Goal: Task Accomplishment & Management: Manage account settings

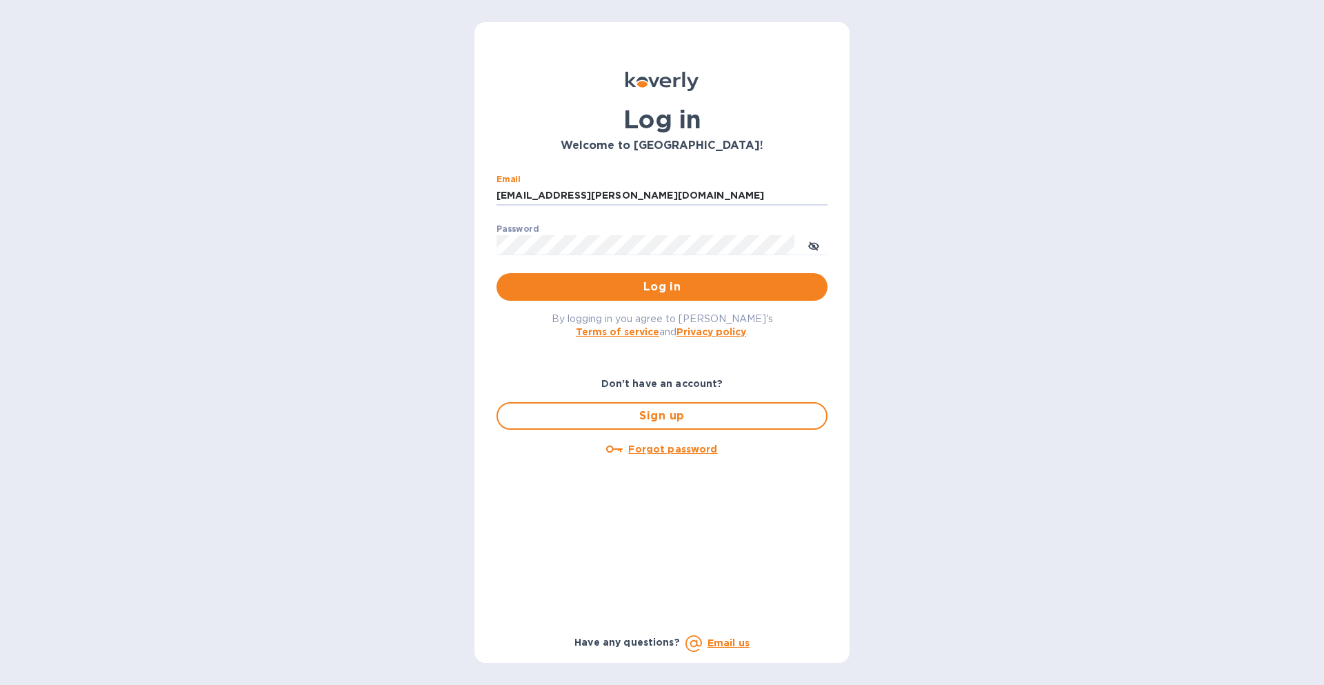
type input "ach@martignetti.com"
click at [497, 273] on button "Log in" at bounding box center [662, 287] width 331 height 28
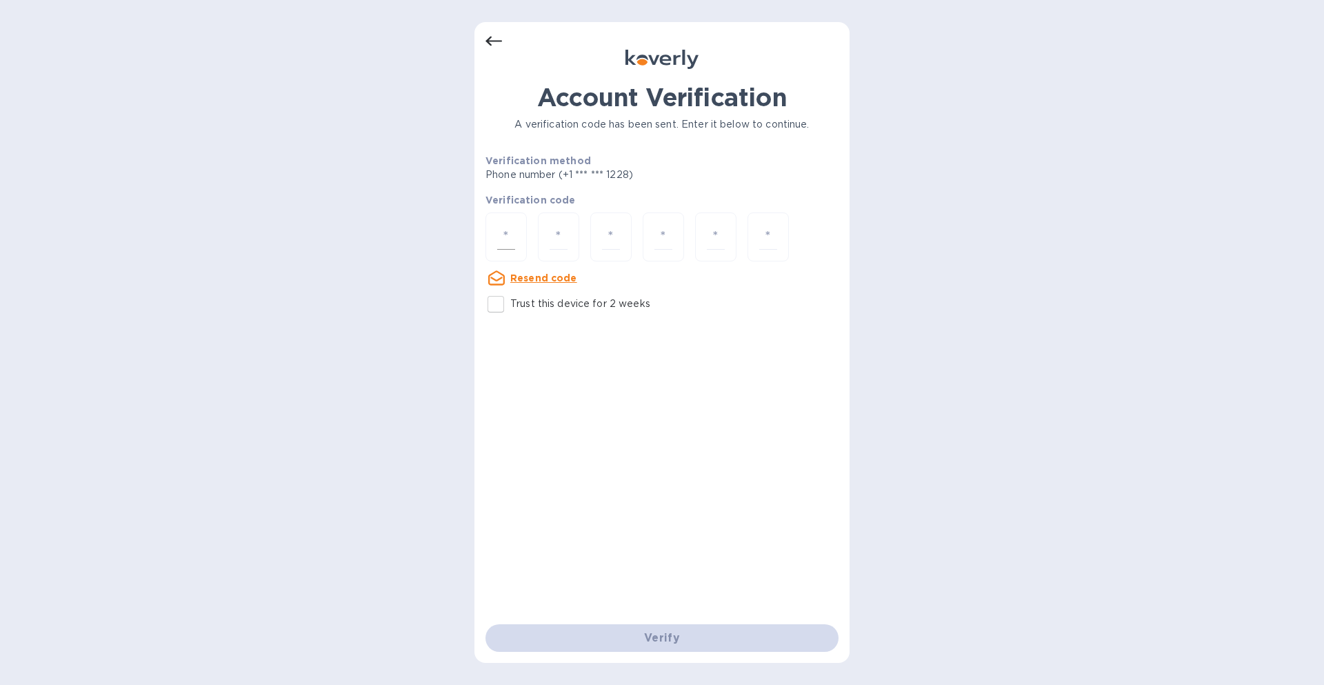
click at [513, 235] on input "number" at bounding box center [506, 237] width 18 height 26
type input "6"
type input "3"
type input "1"
type input "4"
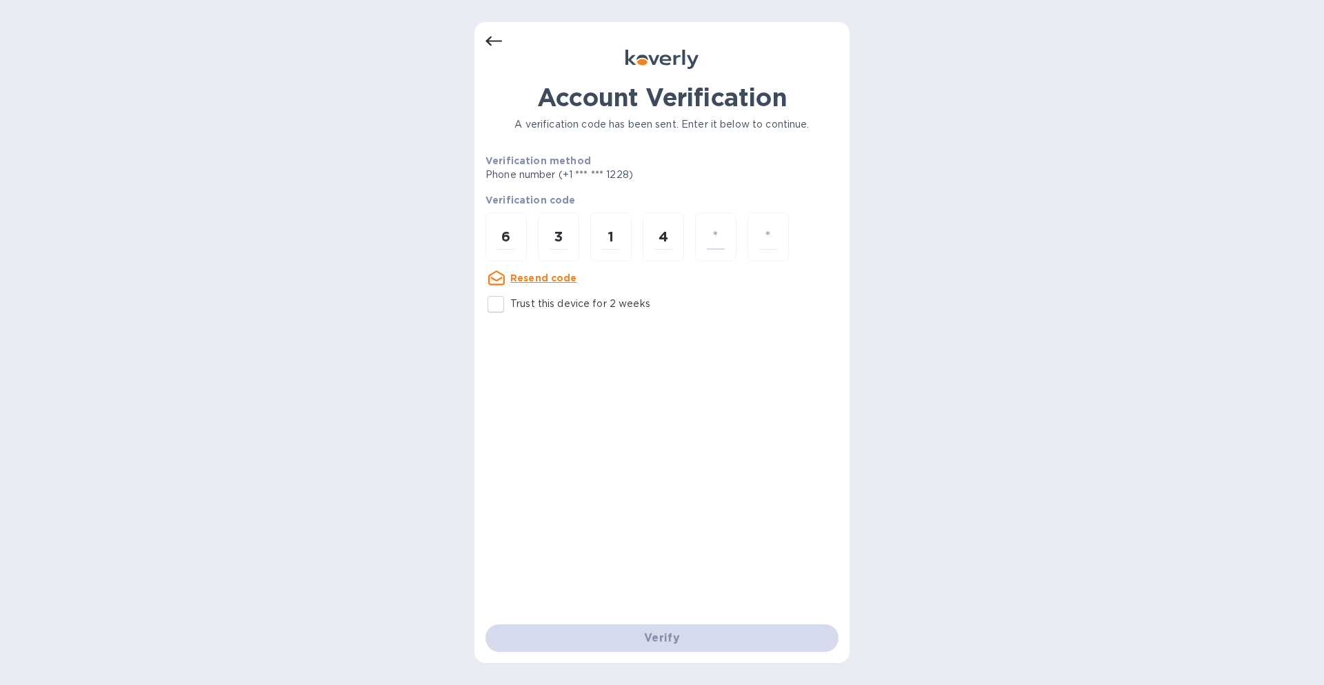
type input "4"
type input "7"
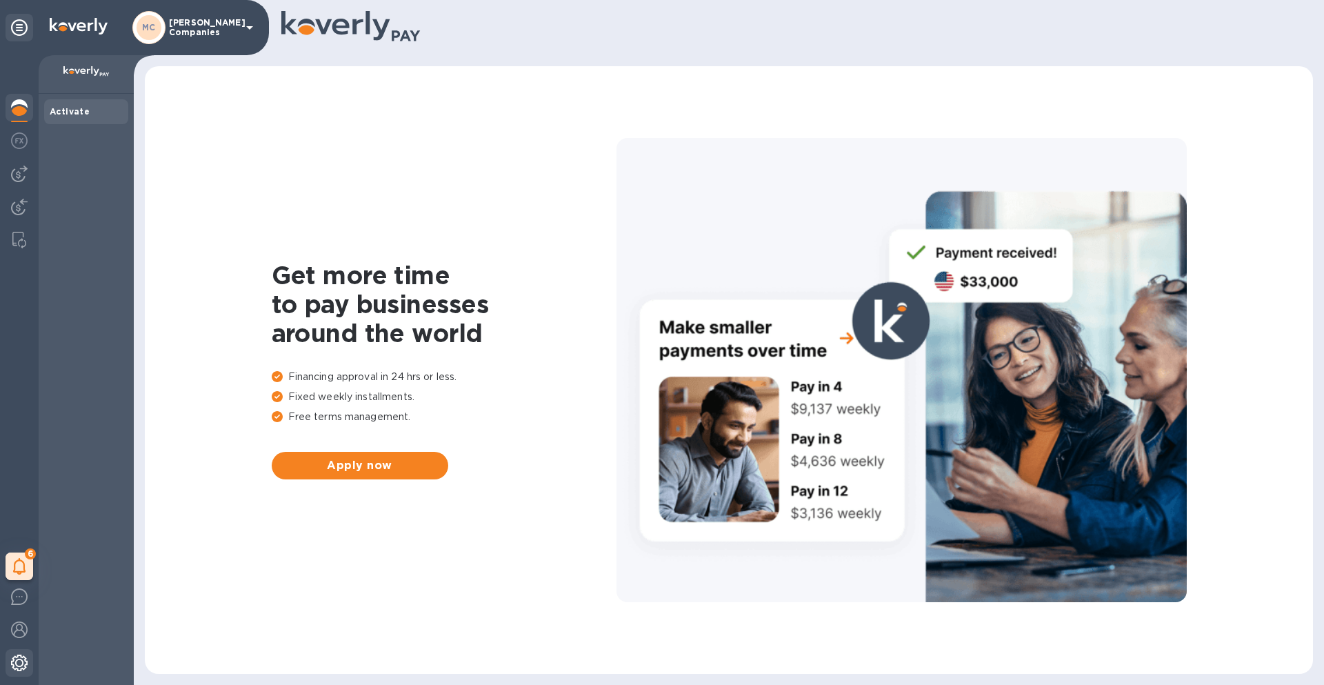
click at [21, 665] on img at bounding box center [19, 663] width 17 height 17
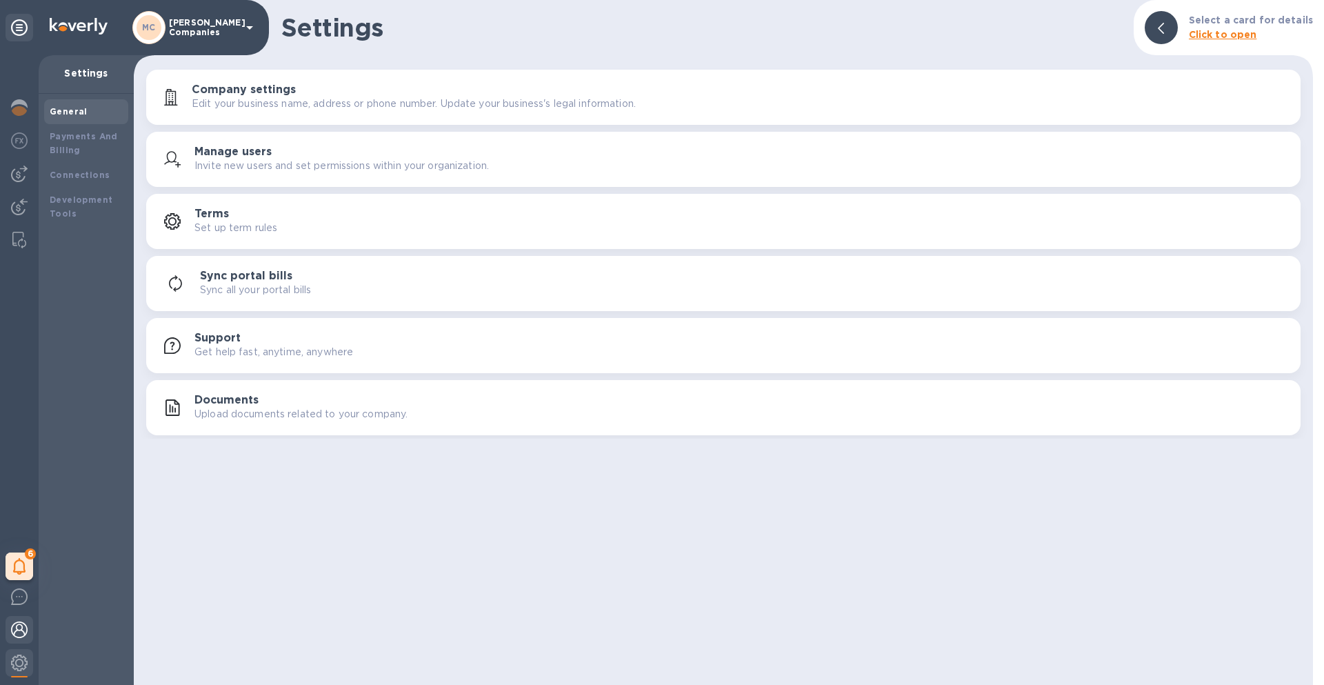
click at [21, 639] on div at bounding box center [20, 631] width 28 height 30
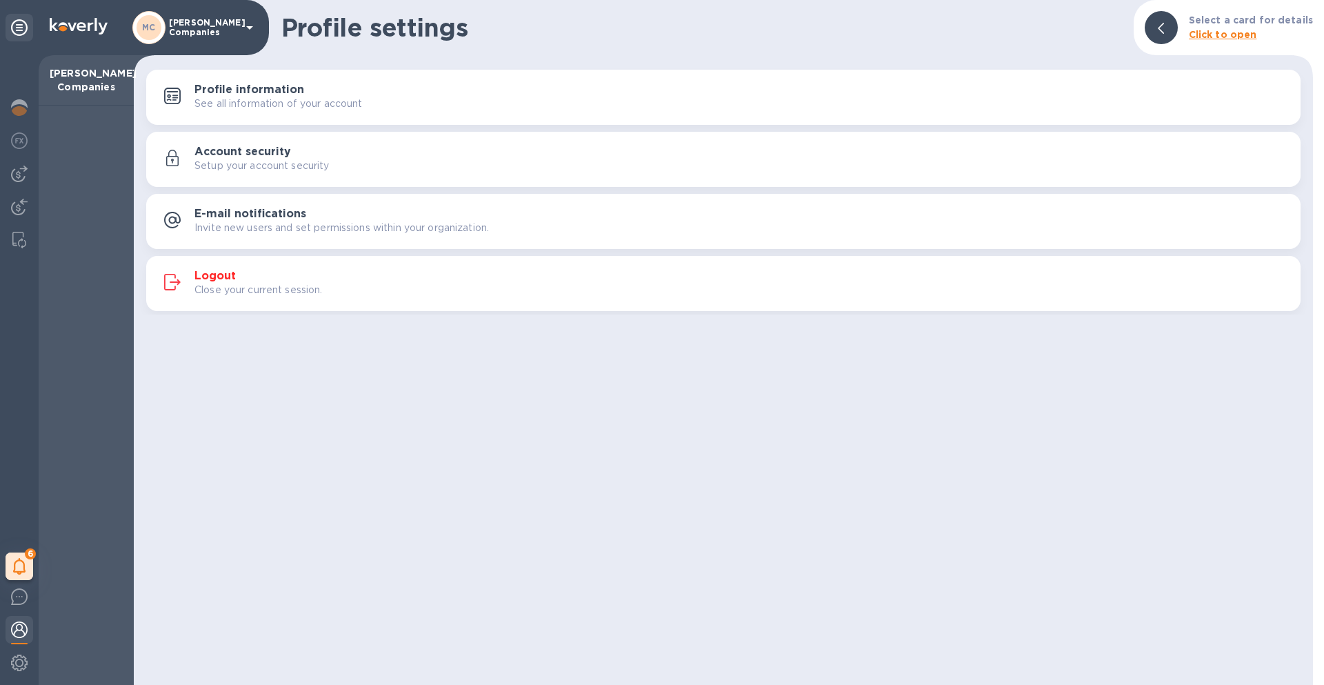
click at [276, 88] on h3 "Profile information" at bounding box center [250, 89] width 110 height 13
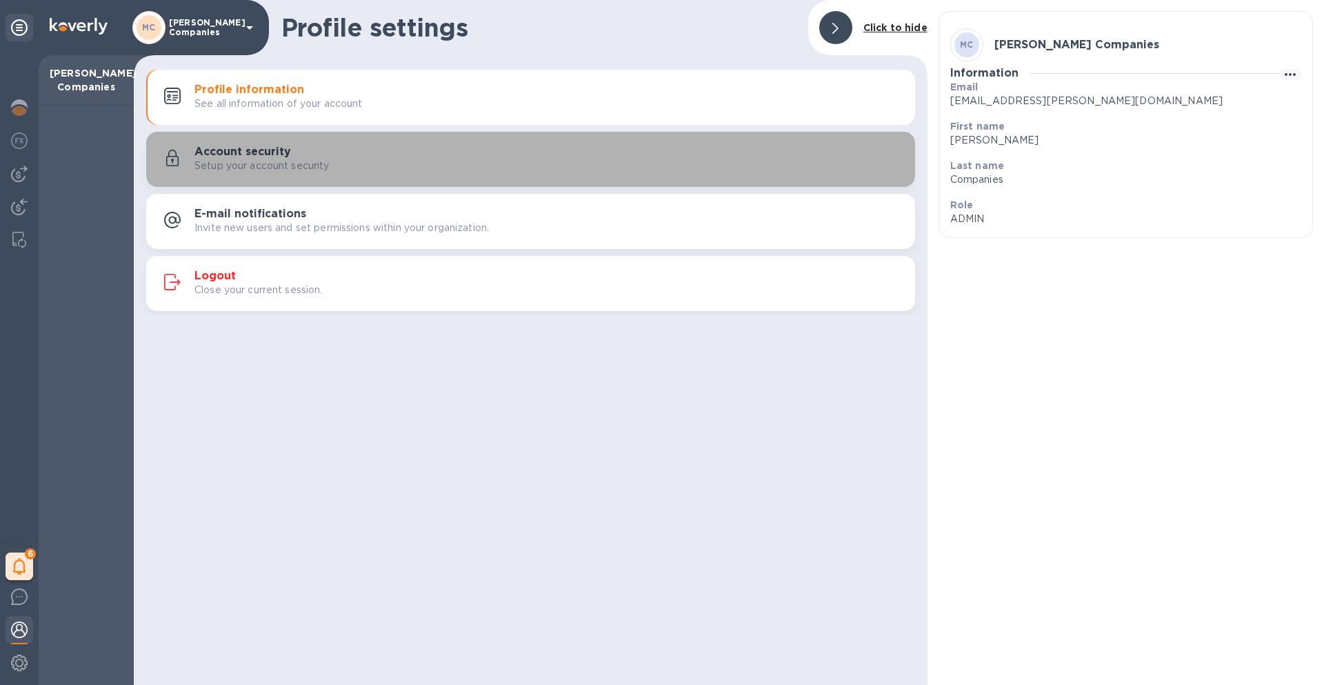
click at [283, 162] on p "Setup your account security" at bounding box center [262, 166] width 135 height 14
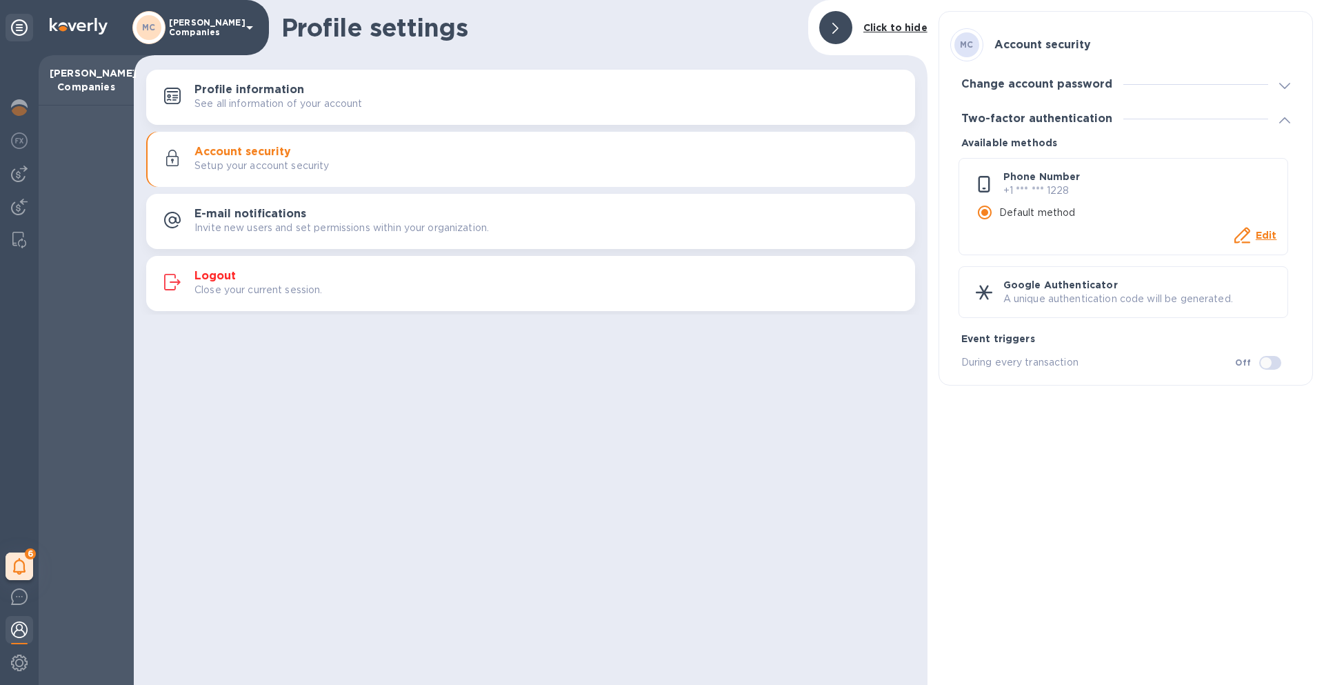
click at [1264, 239] on u "Edit" at bounding box center [1266, 235] width 21 height 11
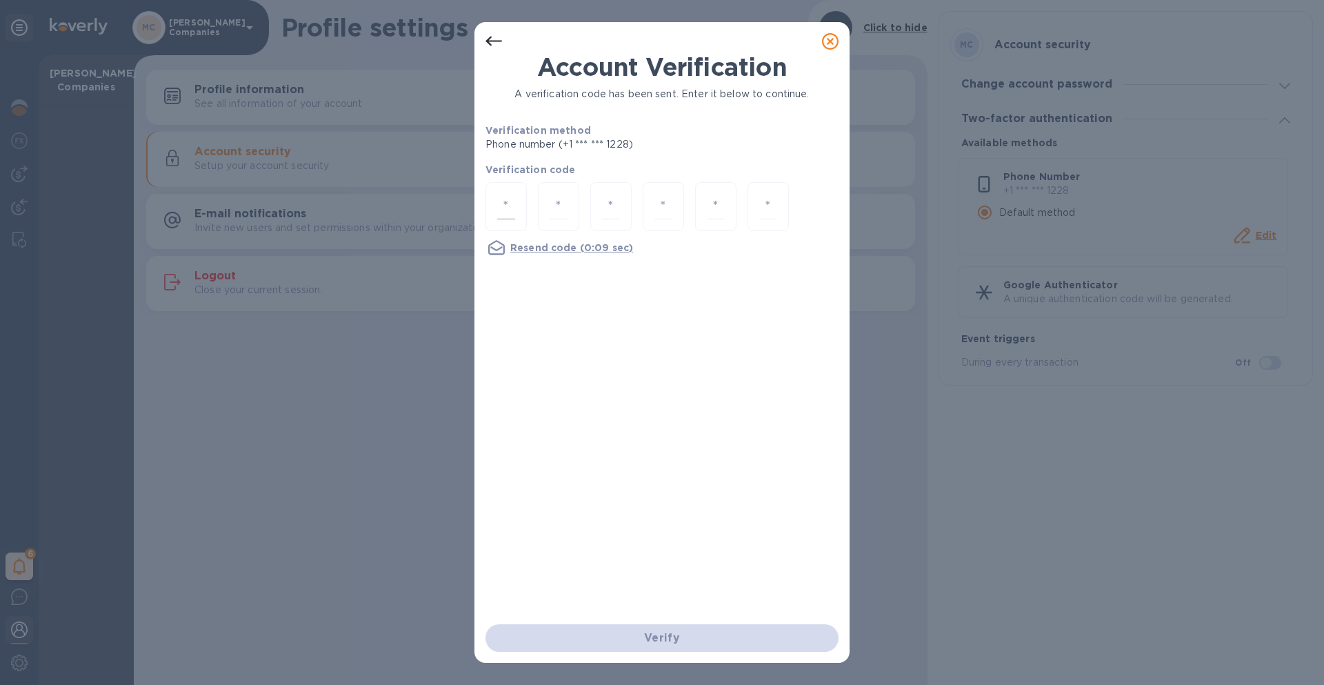
click at [513, 209] on input "number" at bounding box center [506, 207] width 18 height 26
type input "6"
type input "0"
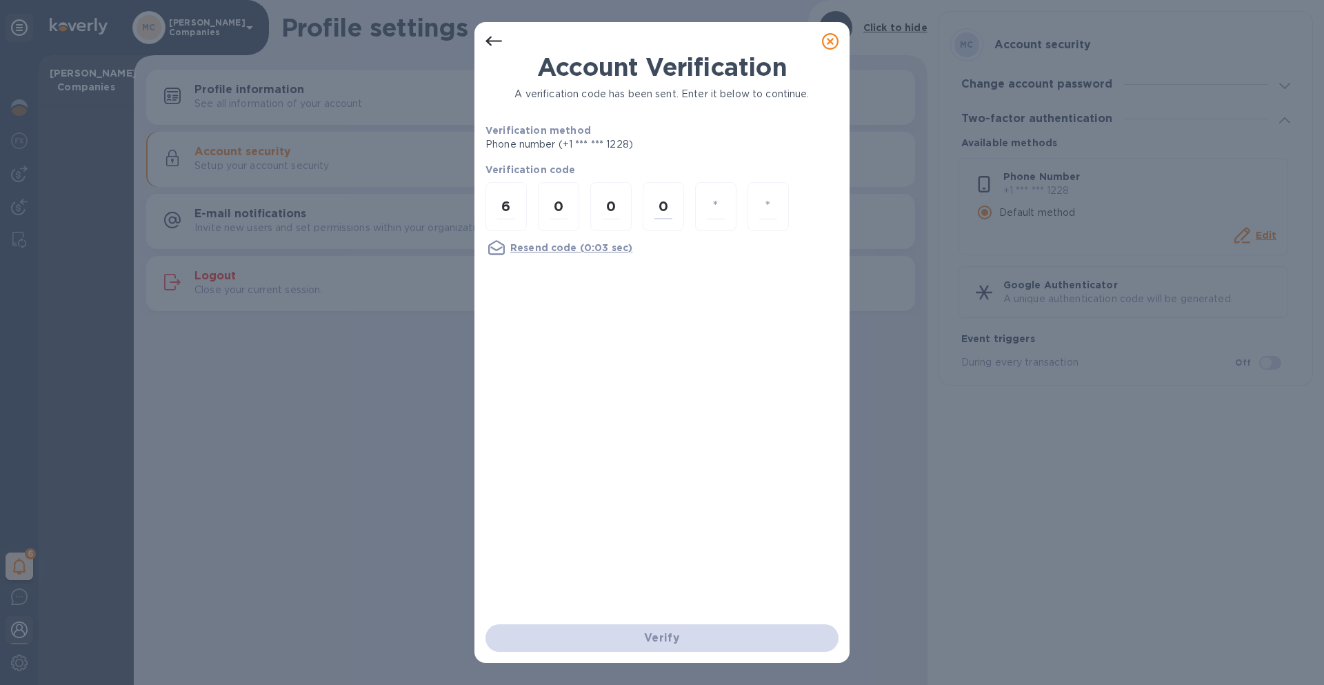
type input "9"
type input "6"
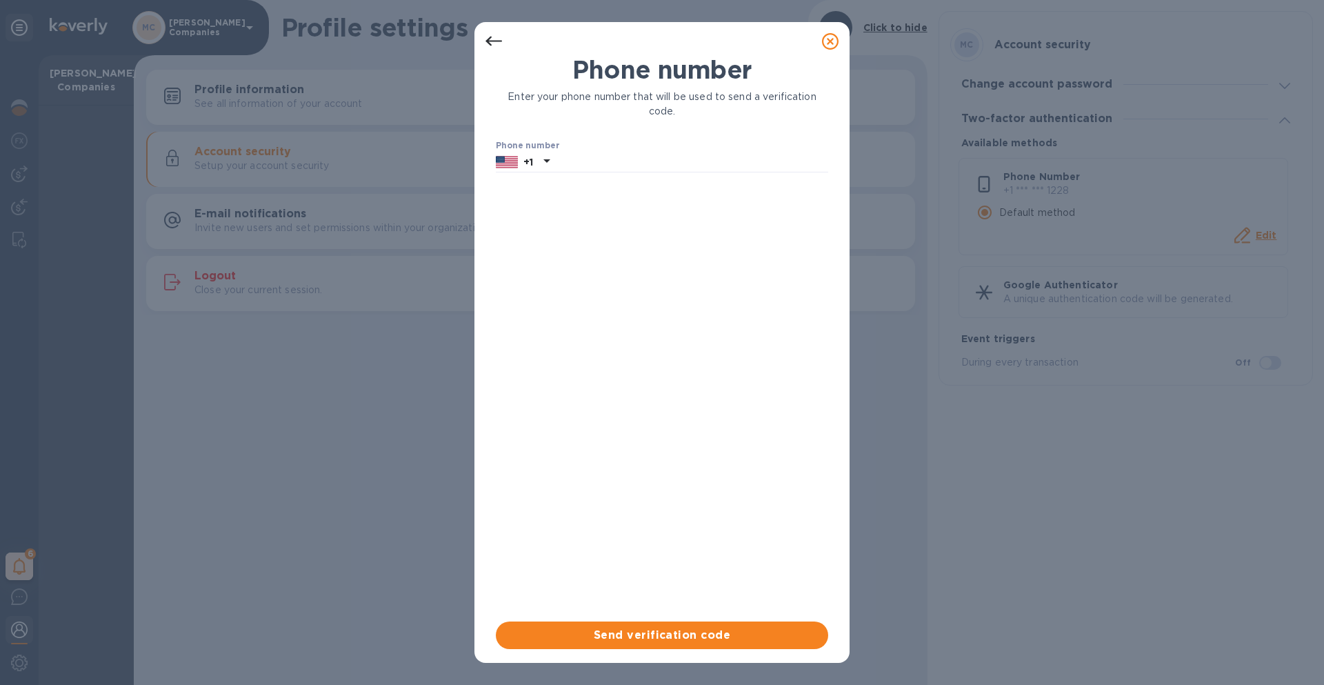
click at [602, 174] on div "Phone number Enter your phone number that will be used to send a verification c…" at bounding box center [662, 338] width 333 height 566
click at [609, 166] on input "text" at bounding box center [691, 162] width 273 height 21
type input "5083868023"
click at [693, 639] on span "Send verification code" at bounding box center [662, 635] width 310 height 17
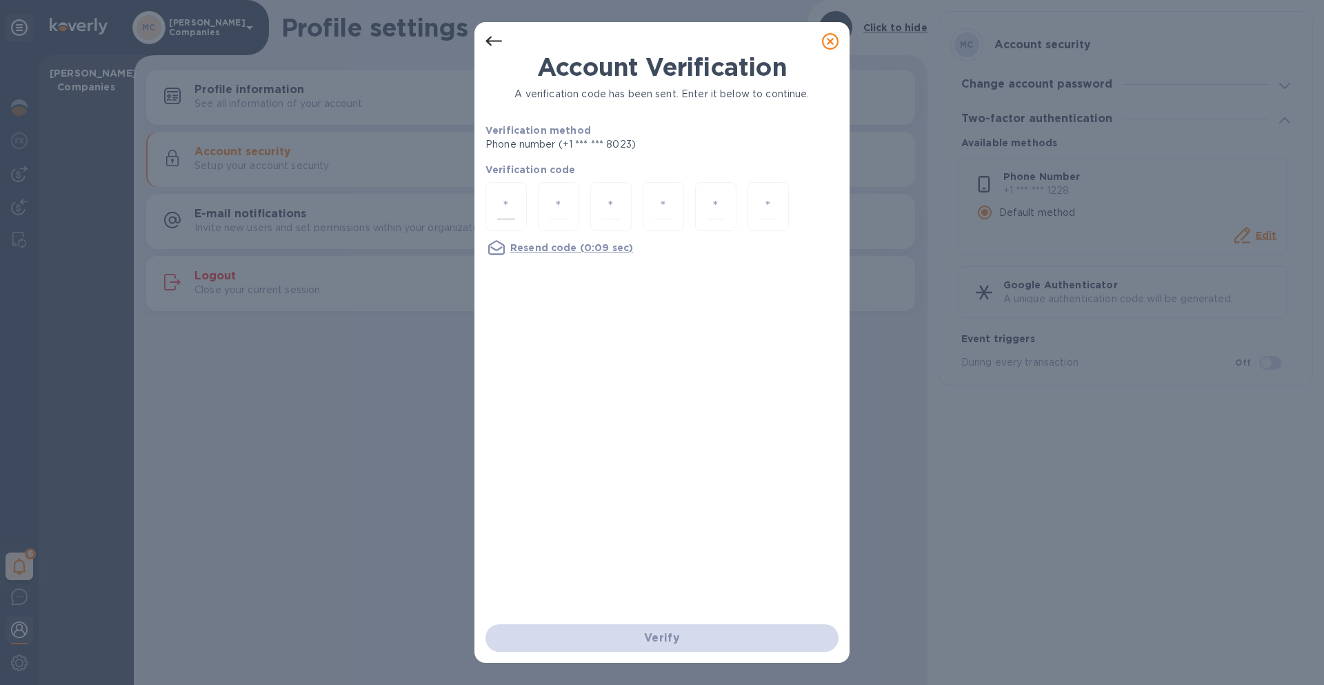
click at [497, 205] on div at bounding box center [506, 206] width 41 height 49
type input "3"
type input "5"
type input "4"
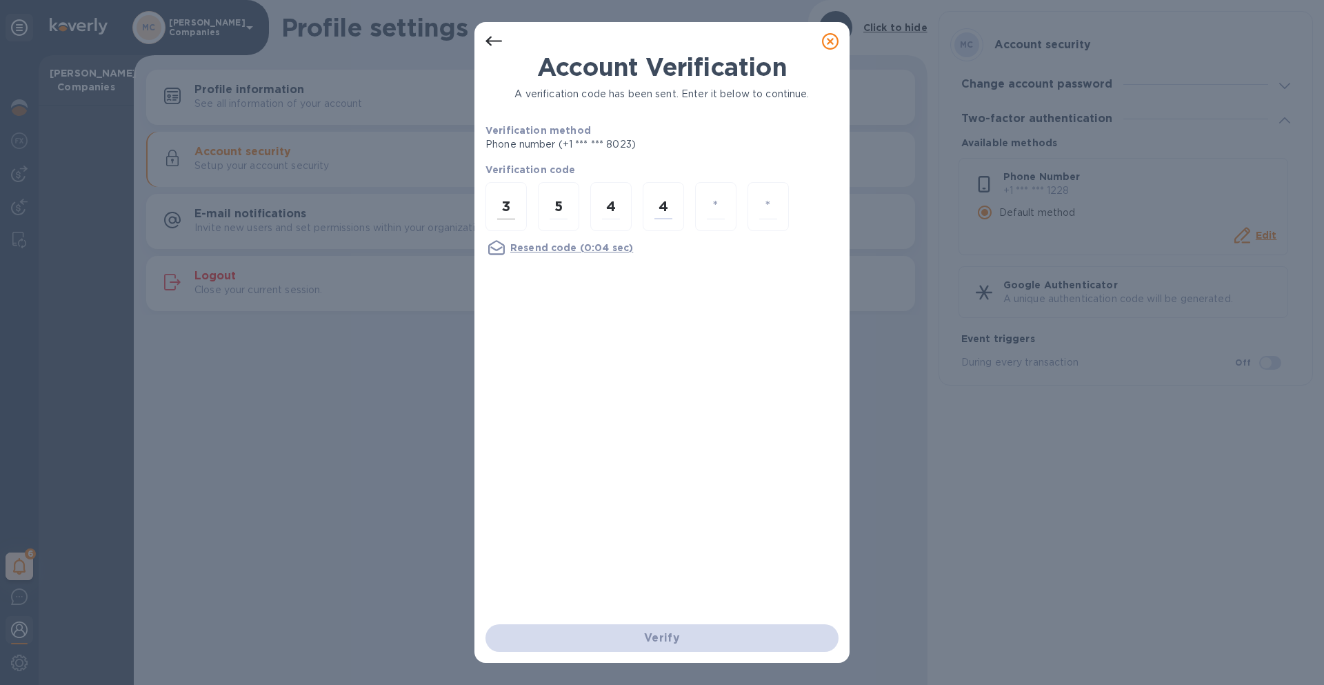
type input "0"
type input "8"
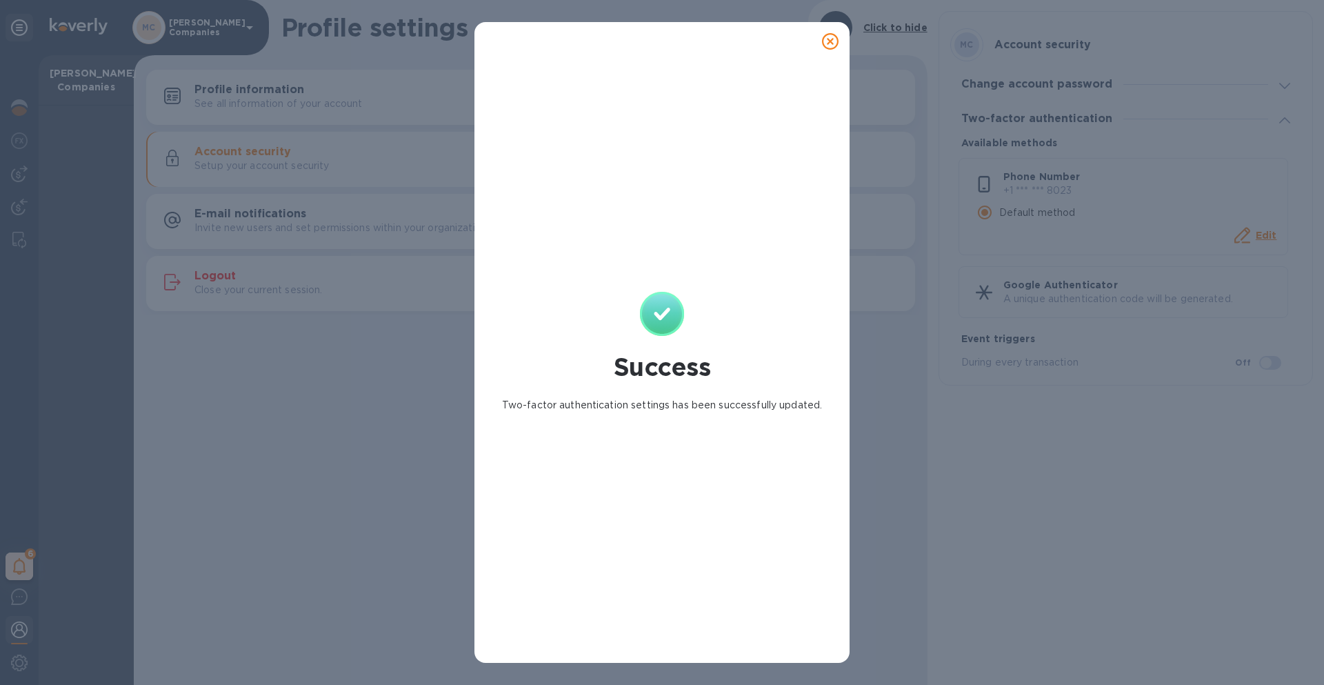
click at [832, 43] on icon at bounding box center [830, 41] width 17 height 17
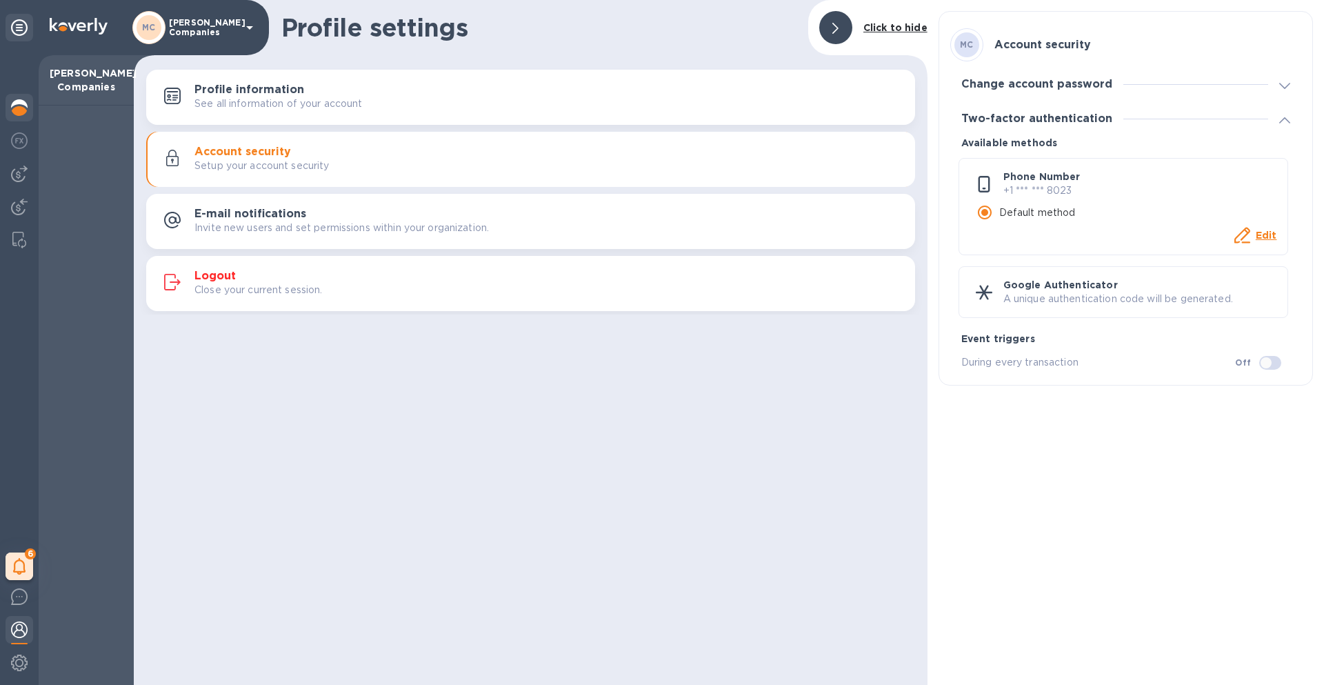
click at [17, 114] on img at bounding box center [19, 107] width 17 height 17
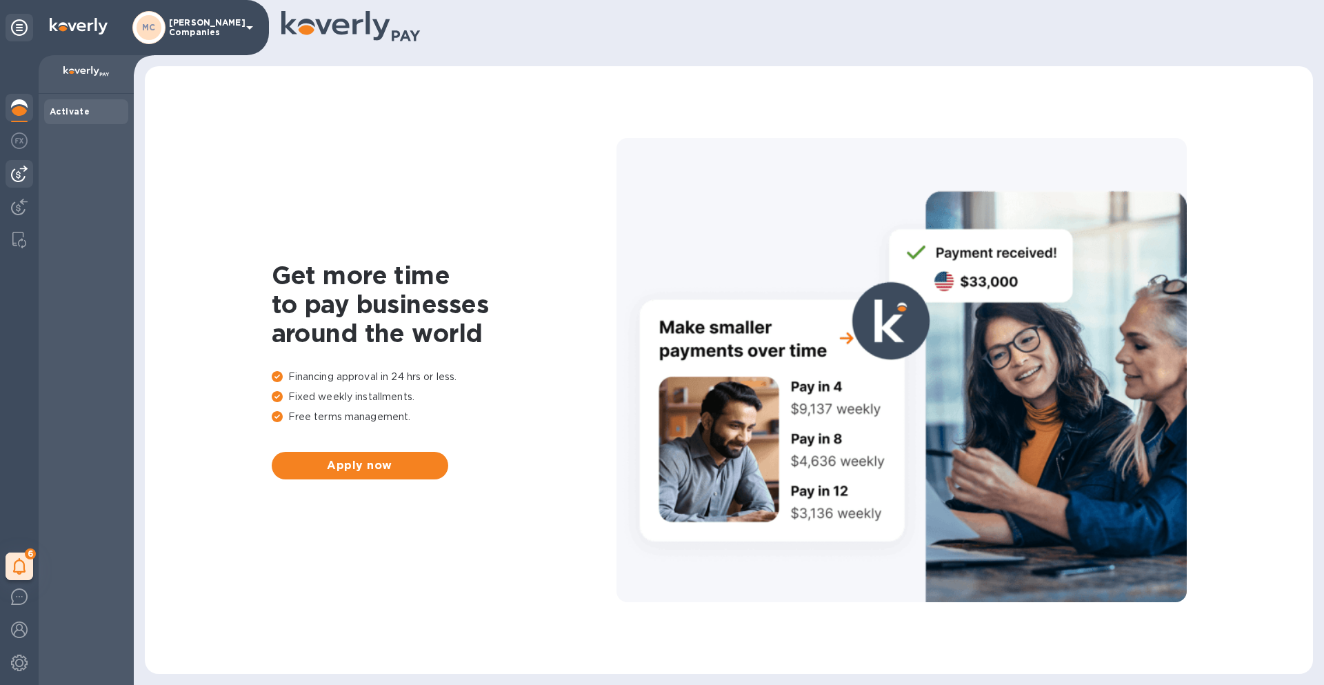
click at [22, 177] on img at bounding box center [19, 174] width 17 height 17
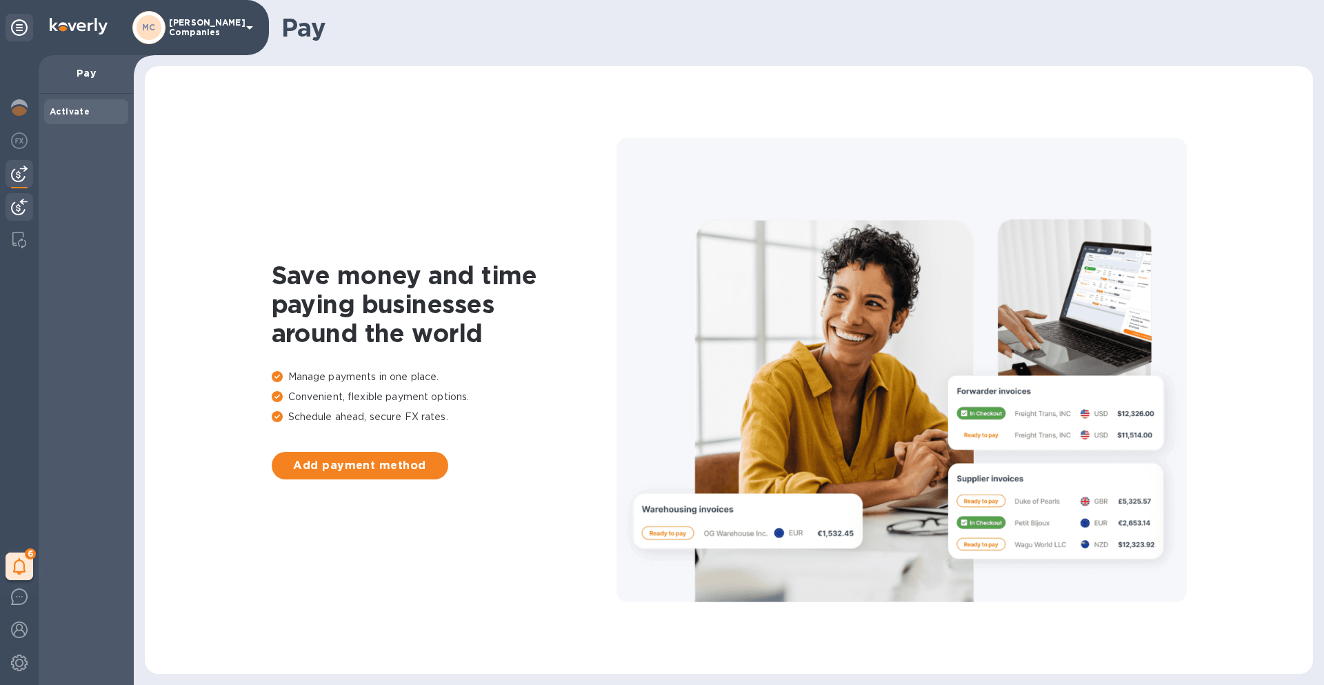
click at [30, 212] on div at bounding box center [20, 208] width 28 height 30
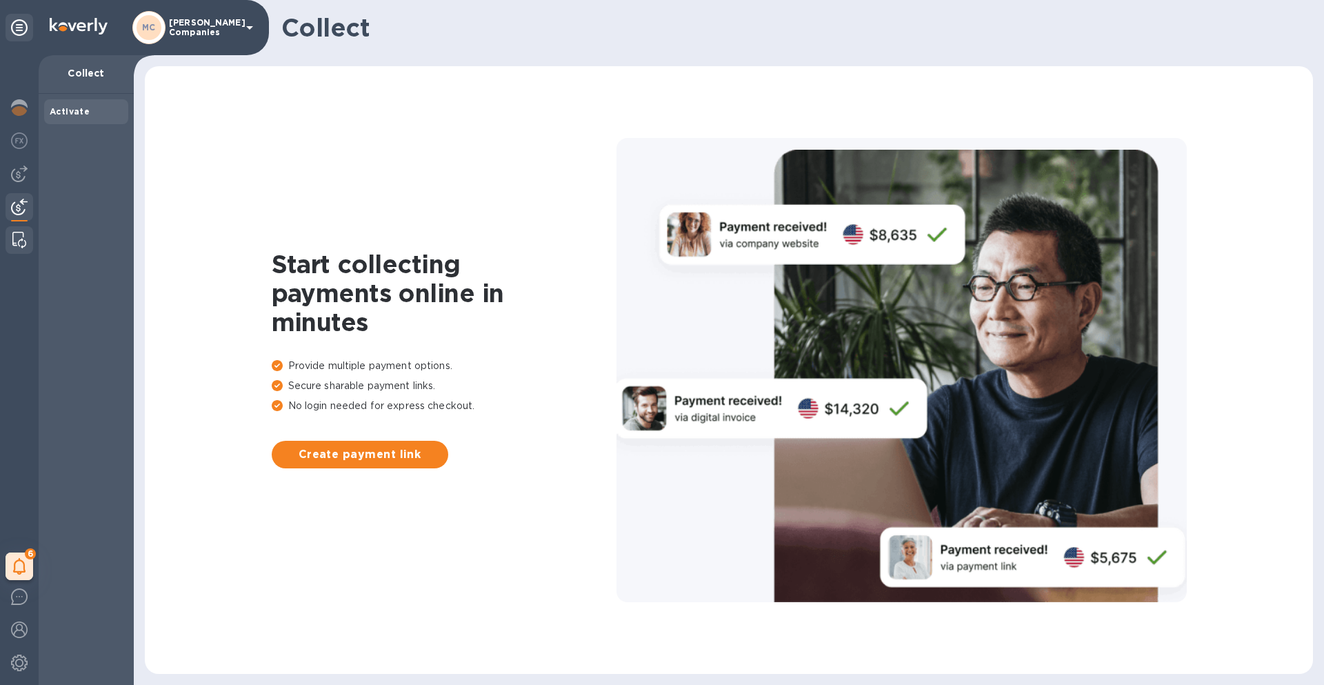
click at [23, 241] on img at bounding box center [19, 240] width 14 height 17
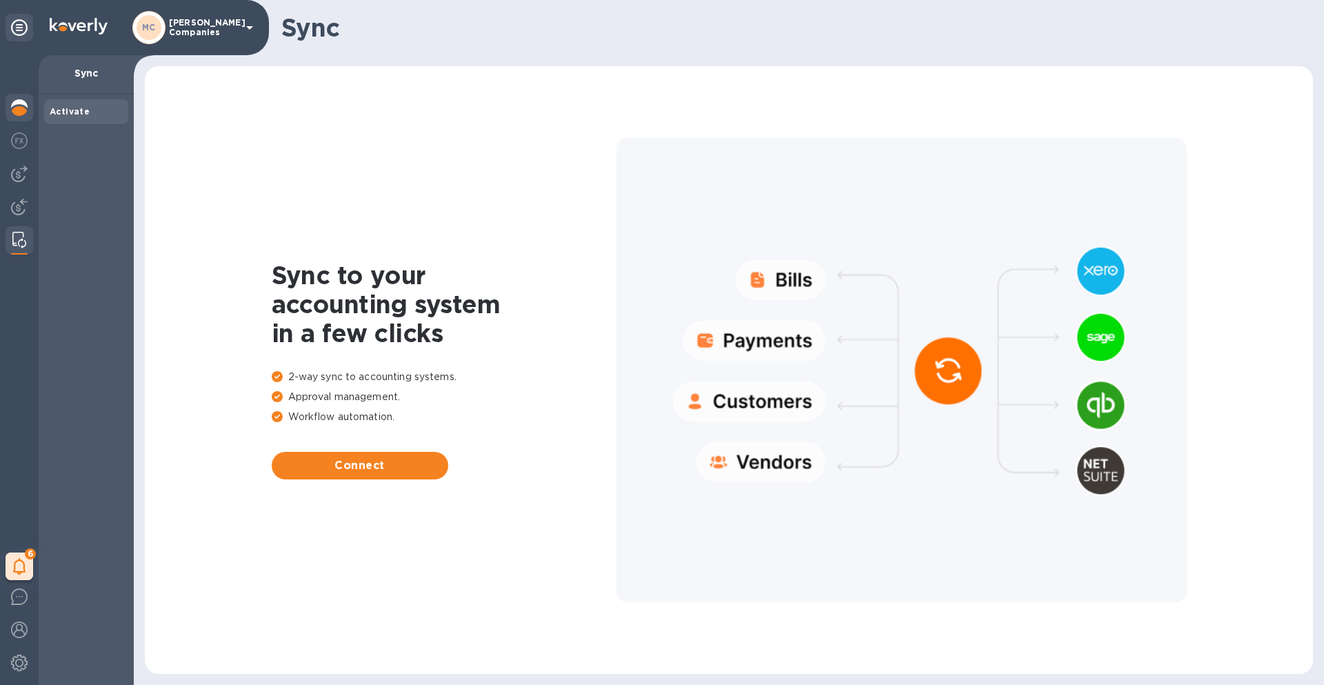
click at [20, 110] on img at bounding box center [19, 107] width 17 height 17
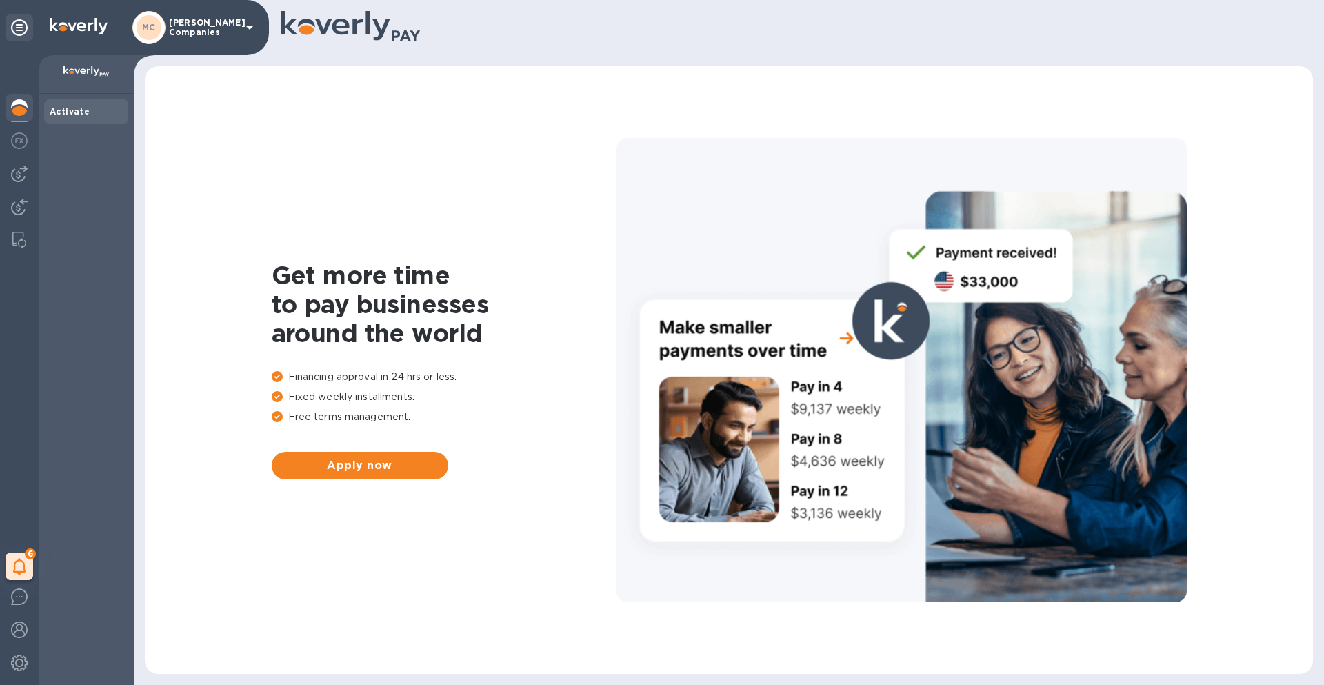
click at [14, 26] on icon at bounding box center [19, 27] width 17 height 17
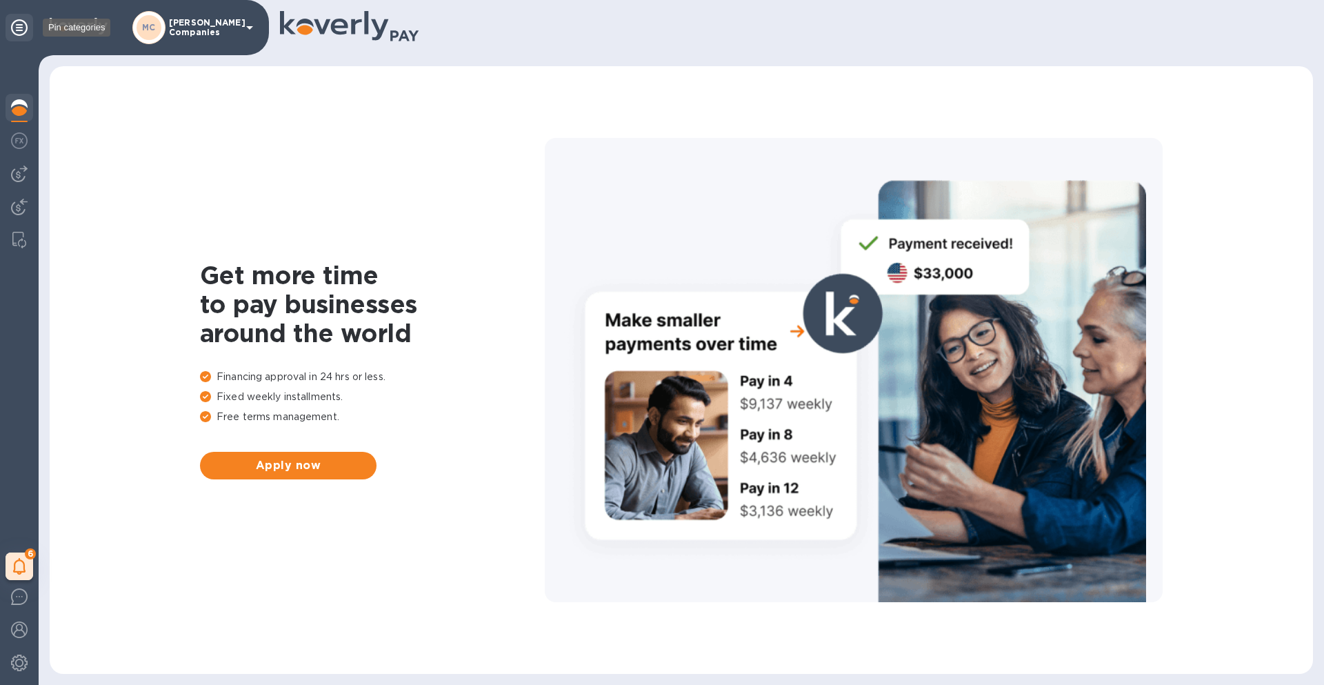
click at [20, 27] on icon at bounding box center [19, 27] width 17 height 17
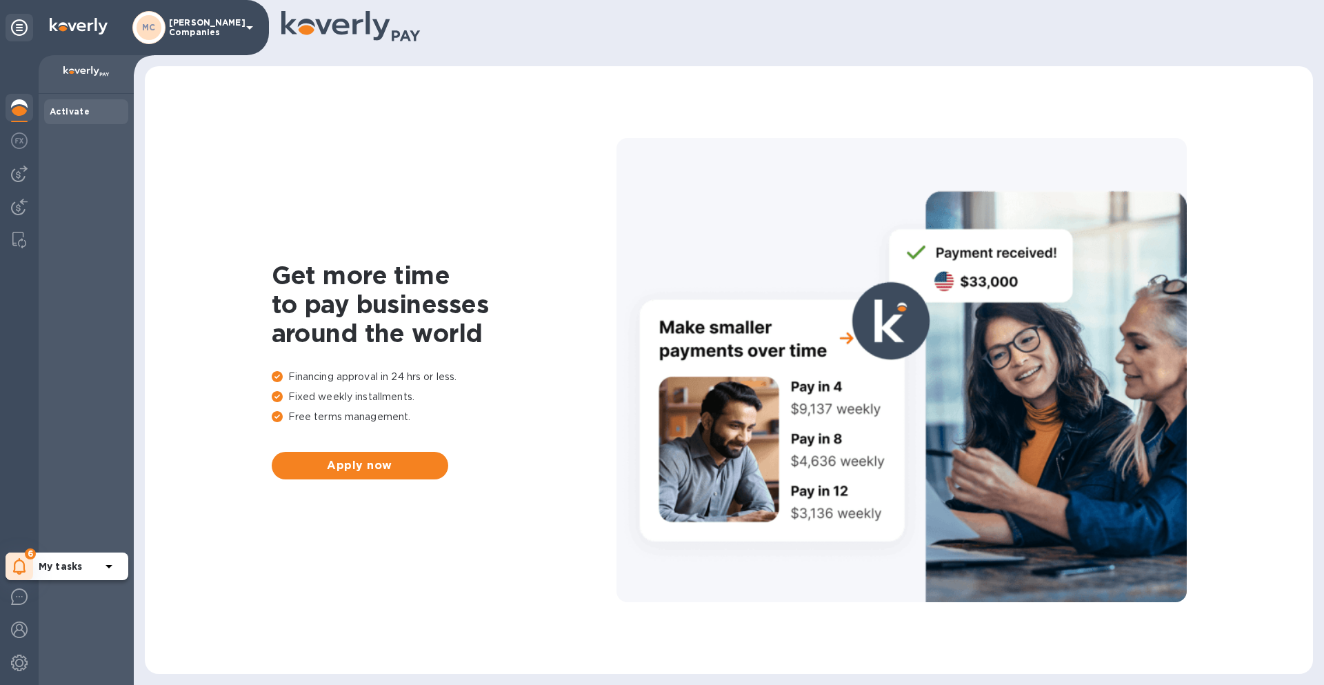
click at [48, 564] on b "My tasks" at bounding box center [60, 566] width 43 height 11
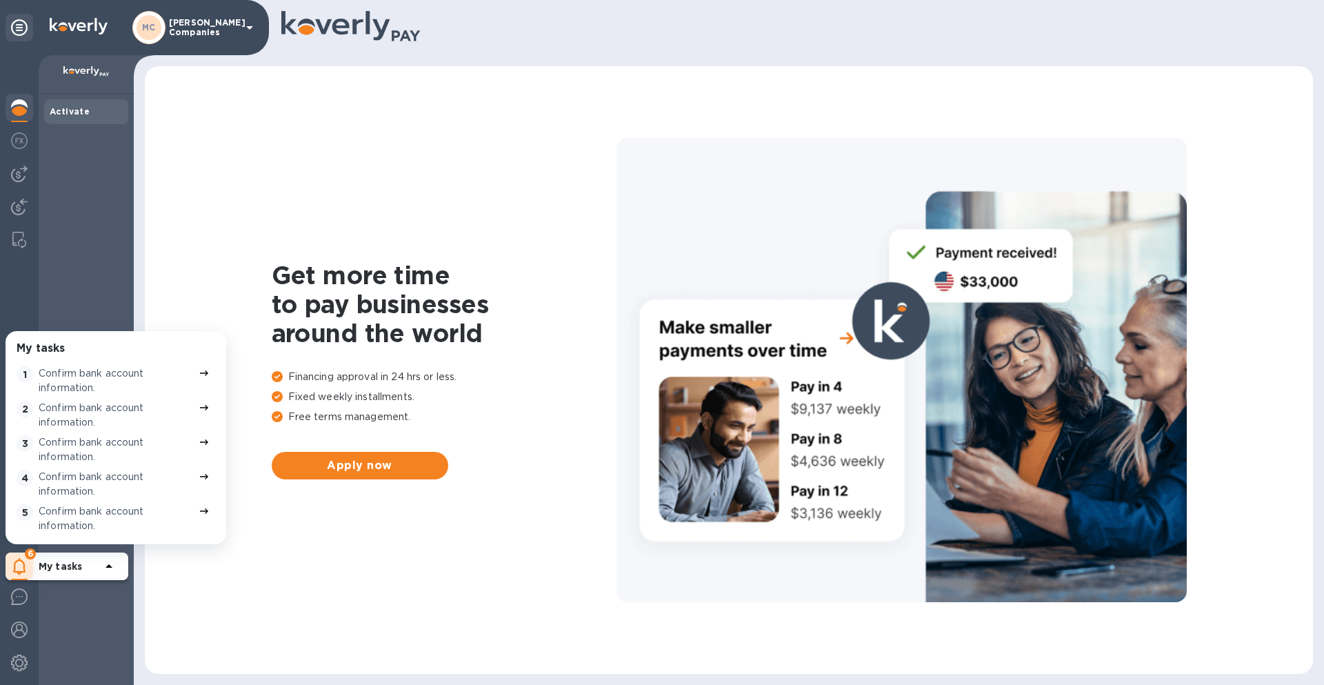
click at [80, 380] on p "Confirm bank account information." at bounding box center [116, 380] width 155 height 29
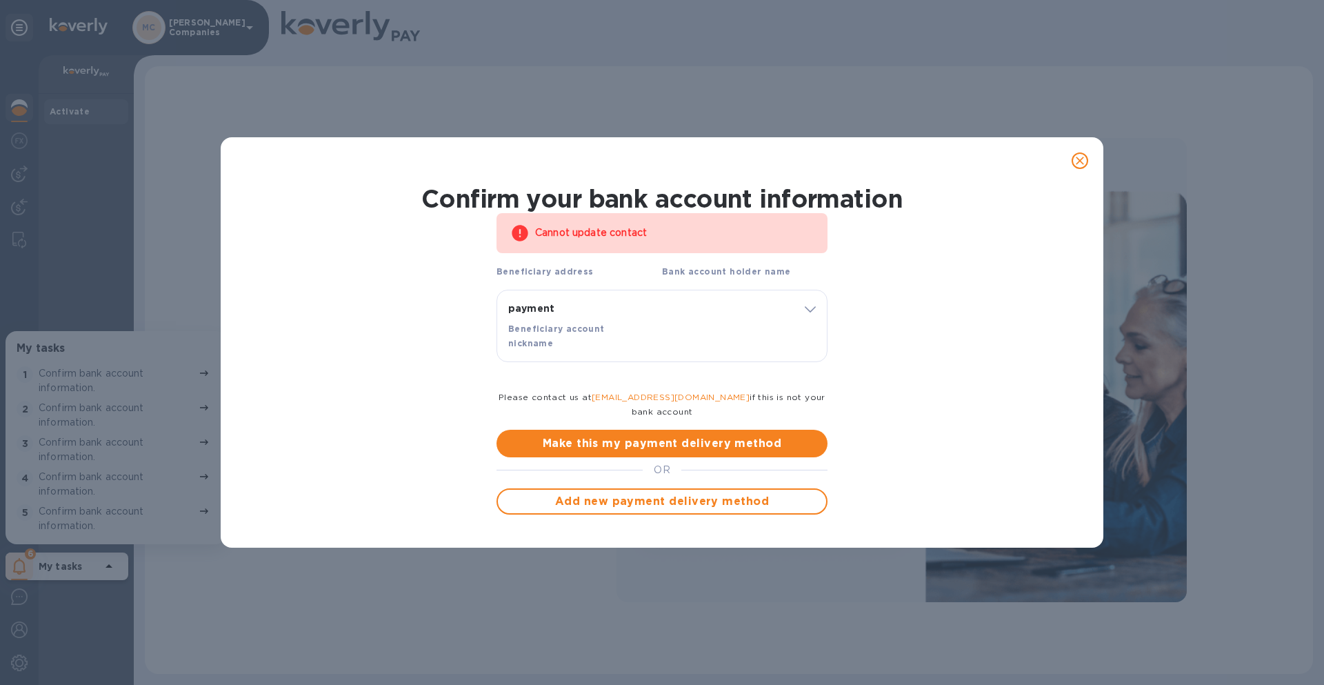
click at [1082, 168] on icon "close" at bounding box center [1080, 161] width 14 height 14
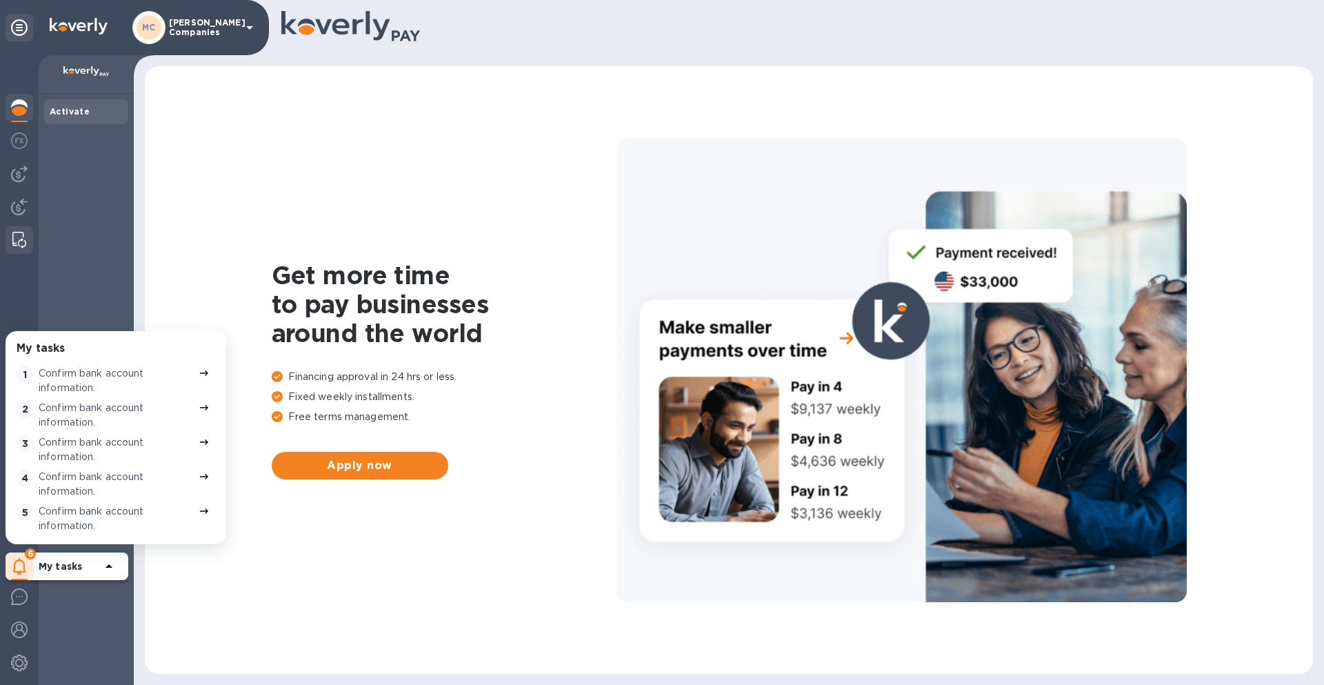
click at [31, 235] on div at bounding box center [19, 240] width 25 height 28
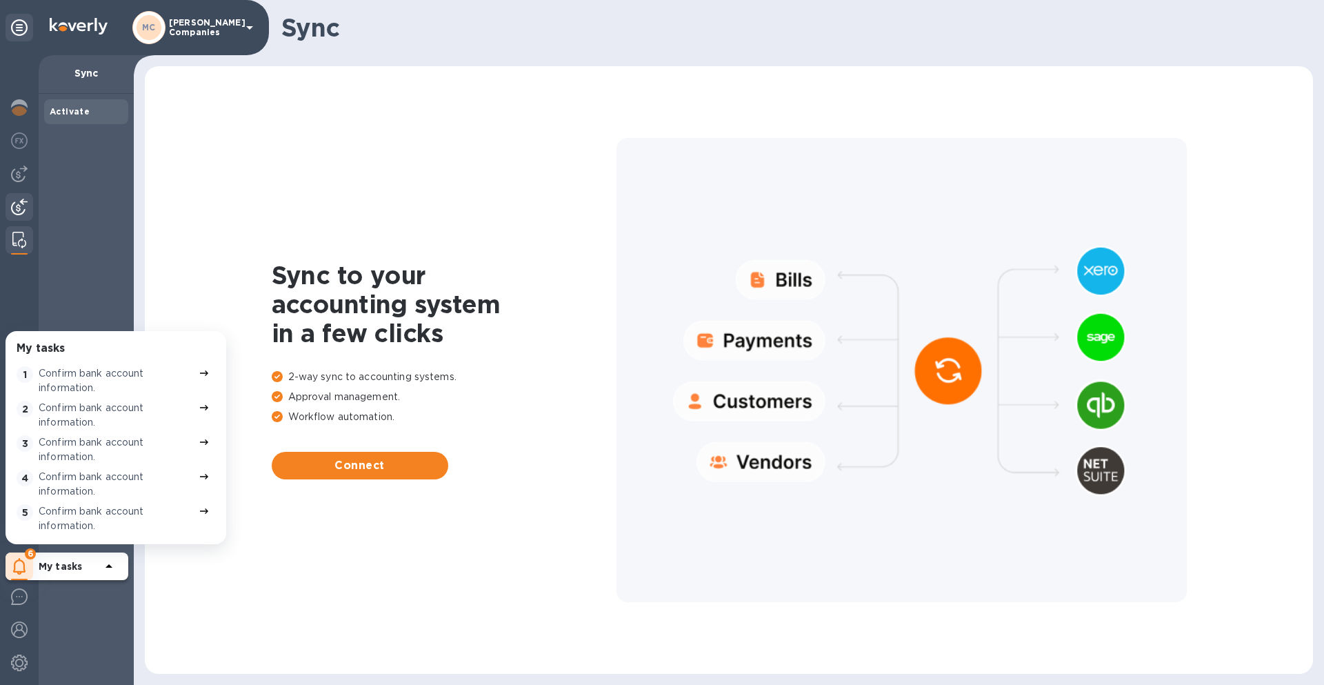
click at [23, 202] on img at bounding box center [19, 207] width 17 height 17
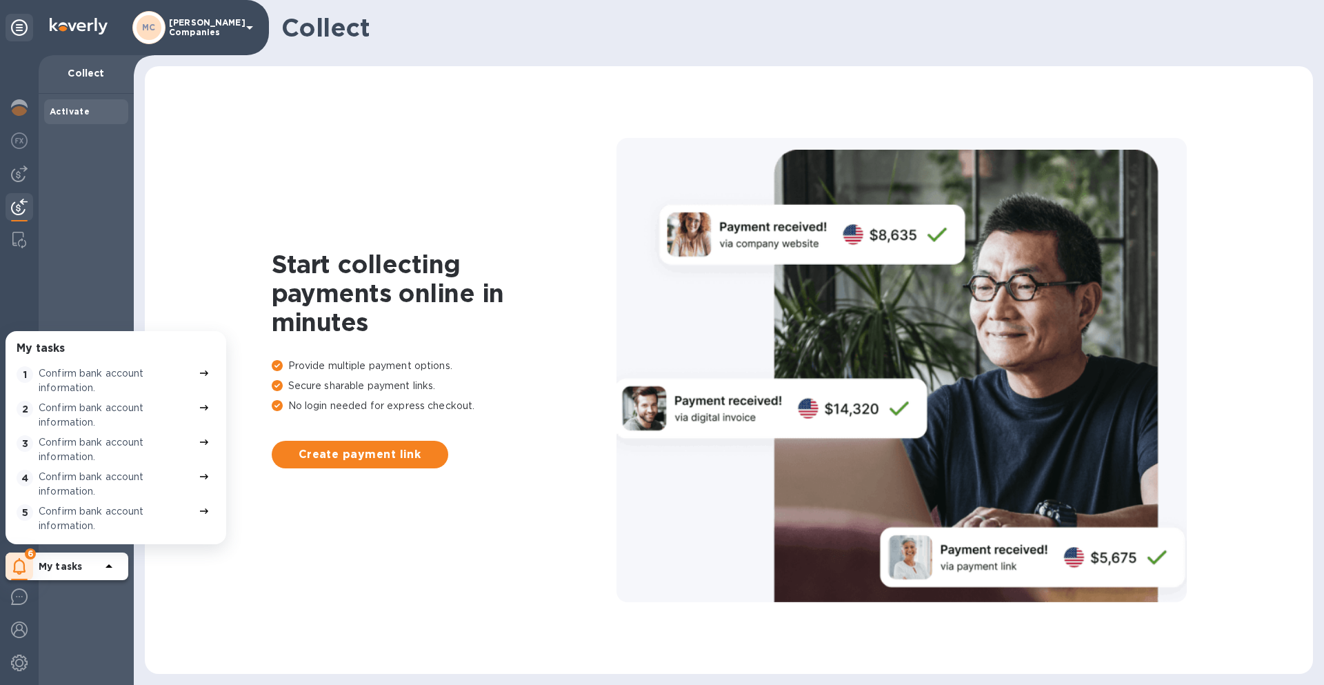
click at [23, 189] on div "My tasks 1 Confirm bank account information. 2 Confirm bank account information…" at bounding box center [19, 370] width 39 height 630
click at [20, 176] on img at bounding box center [19, 174] width 17 height 17
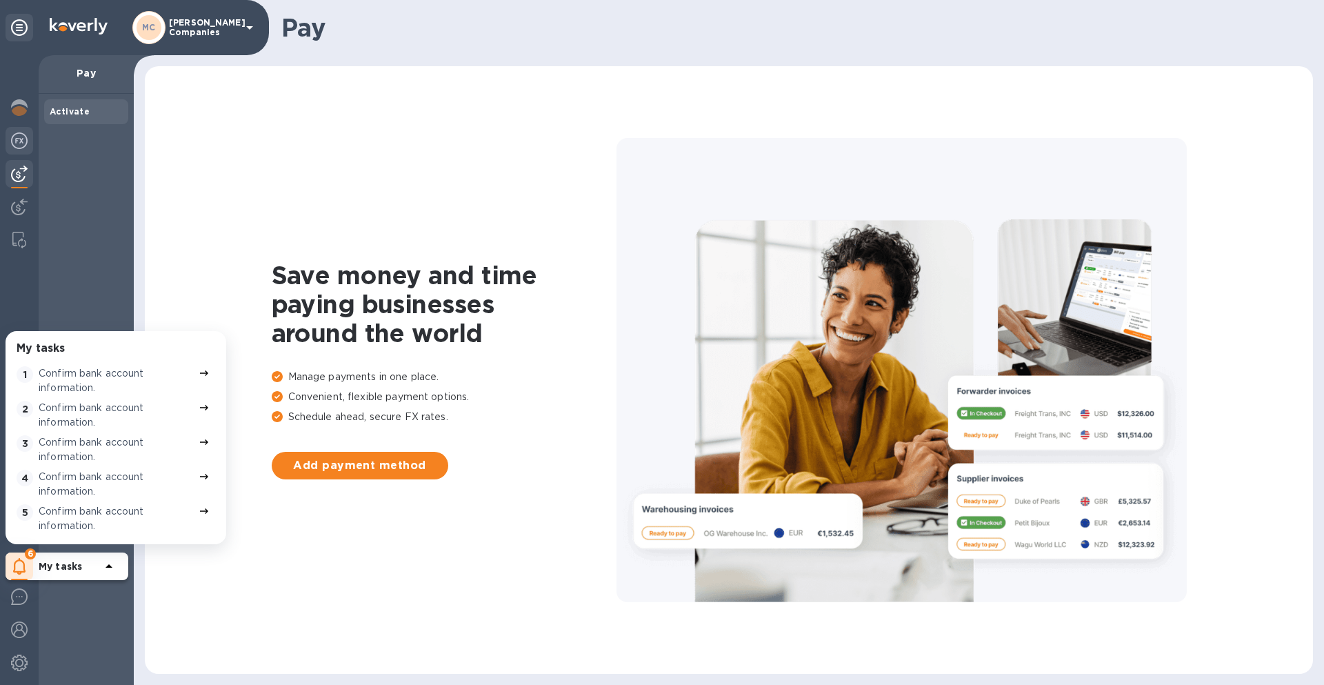
click at [25, 151] on div at bounding box center [20, 142] width 28 height 30
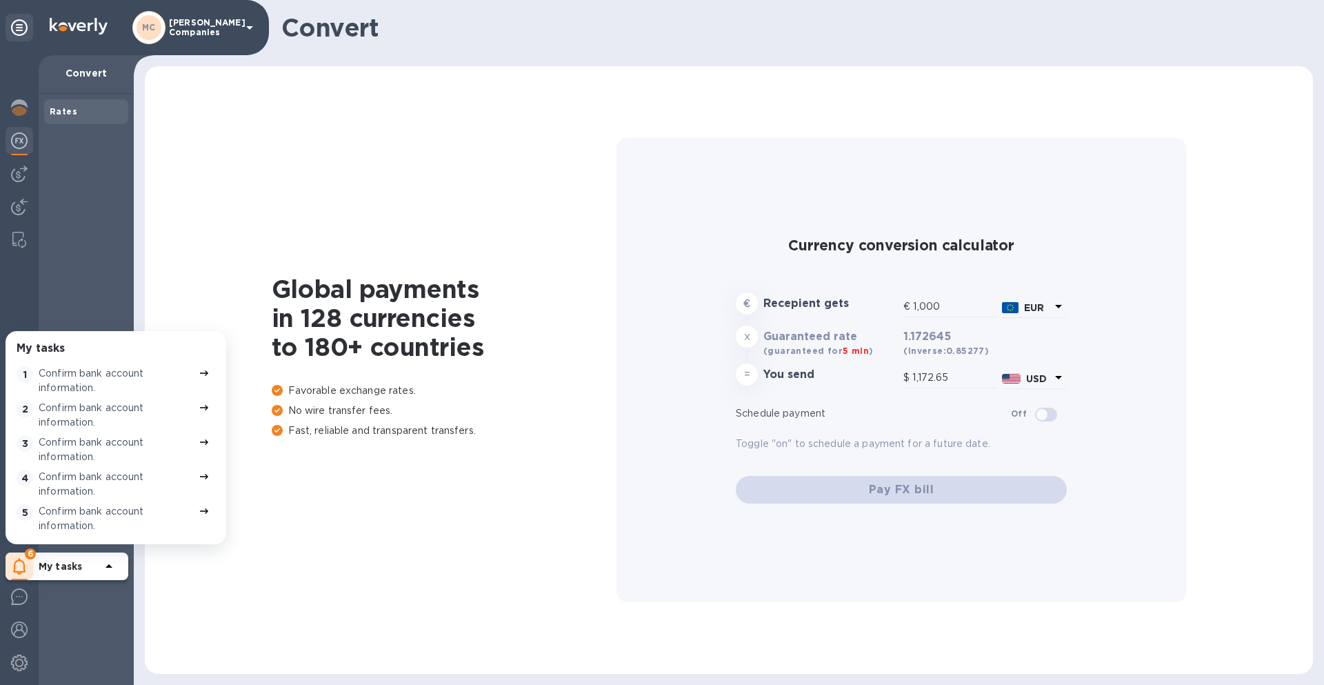
click at [163, 28] on div "MC" at bounding box center [148, 27] width 33 height 33
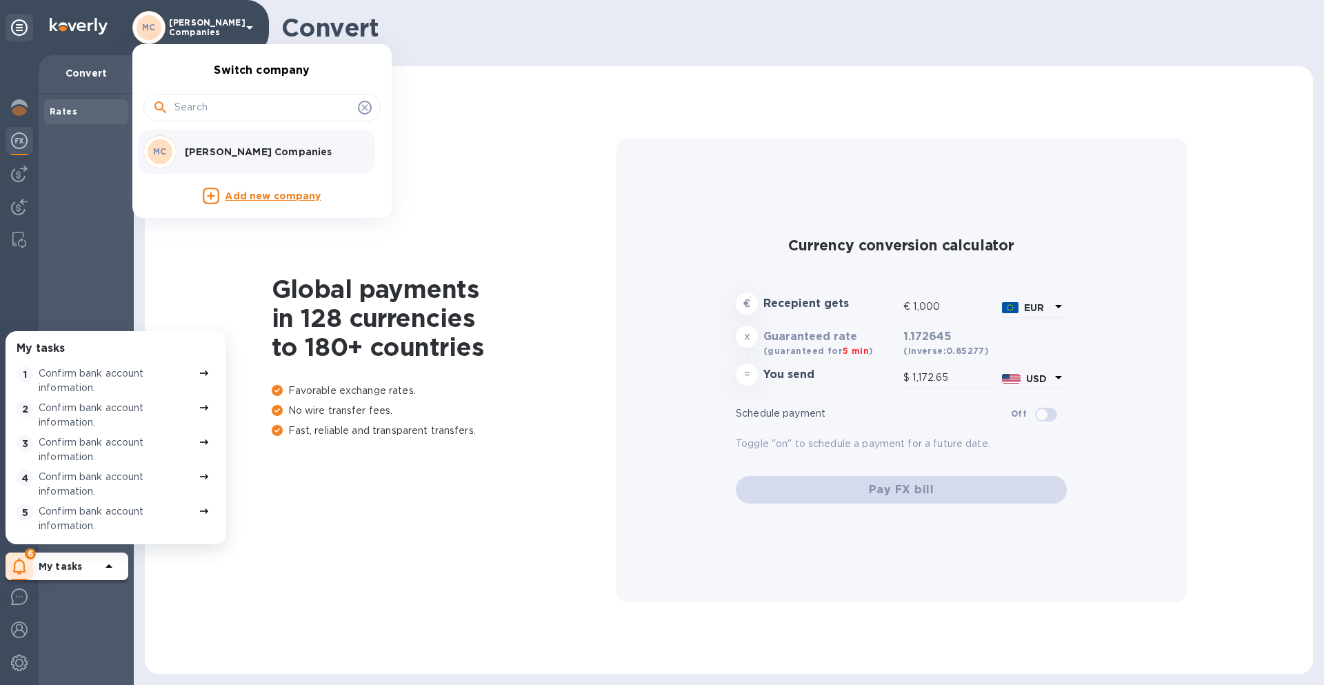
click at [98, 272] on div at bounding box center [662, 342] width 1324 height 685
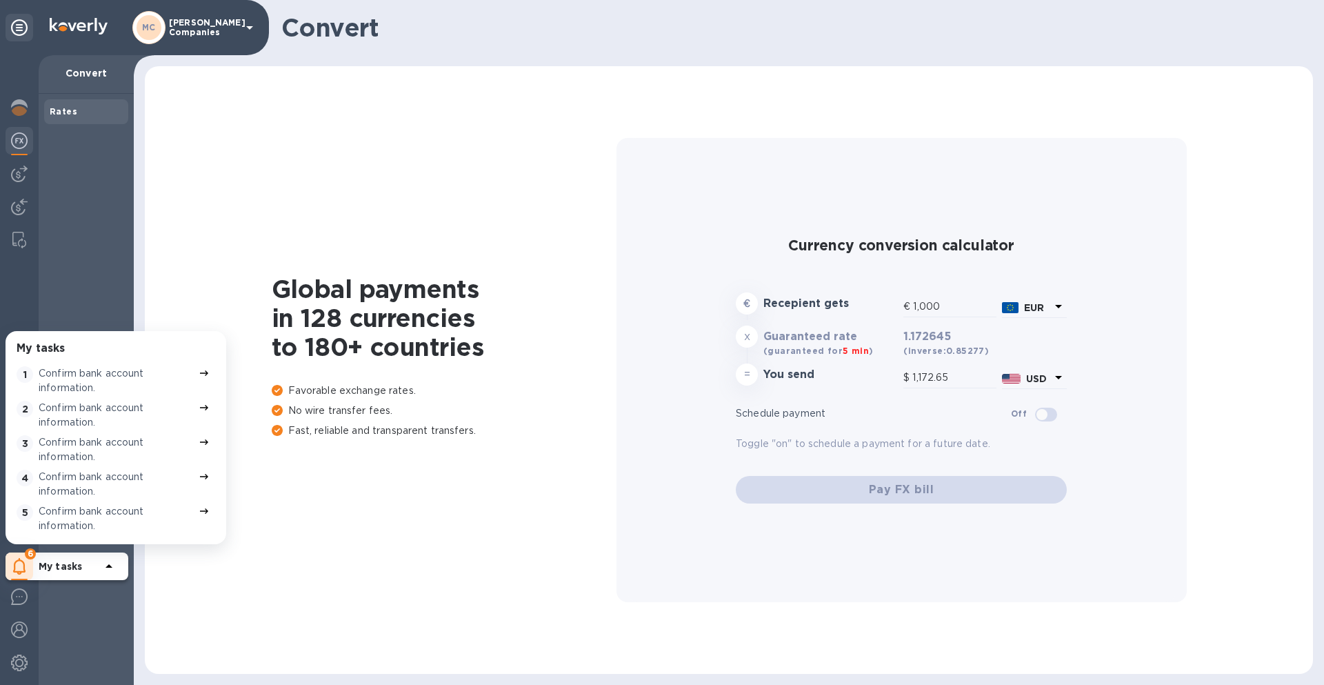
click at [61, 639] on div "Rates" at bounding box center [86, 389] width 95 height 591
click at [23, 604] on img at bounding box center [19, 596] width 17 height 17
click at [17, 633] on img at bounding box center [19, 630] width 17 height 17
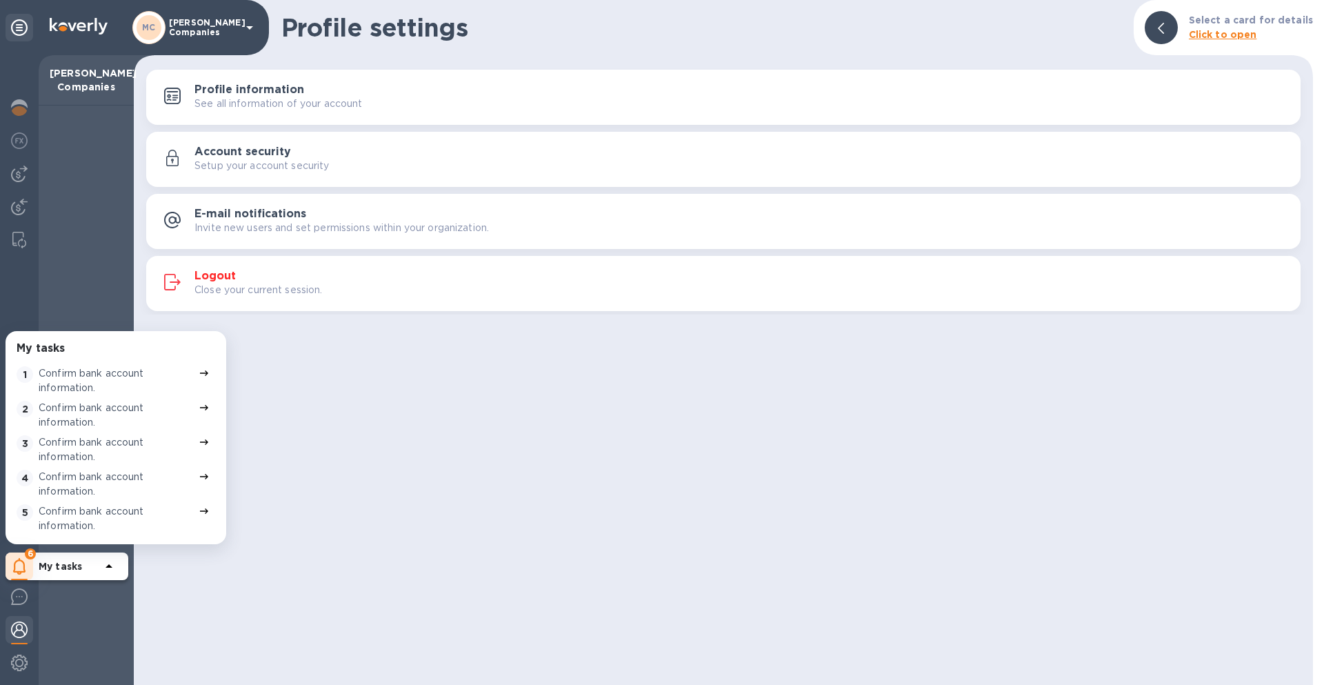
click at [95, 568] on p "My tasks" at bounding box center [70, 566] width 62 height 14
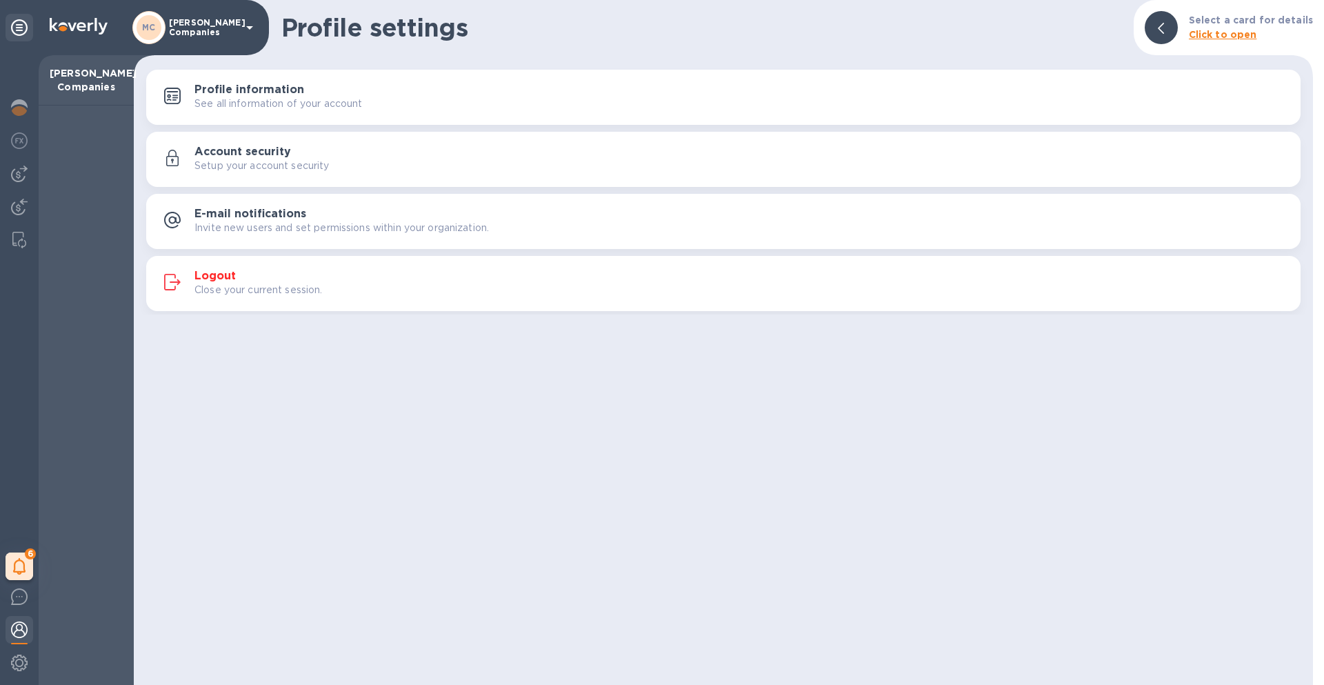
click at [1178, 28] on div at bounding box center [1161, 27] width 33 height 33
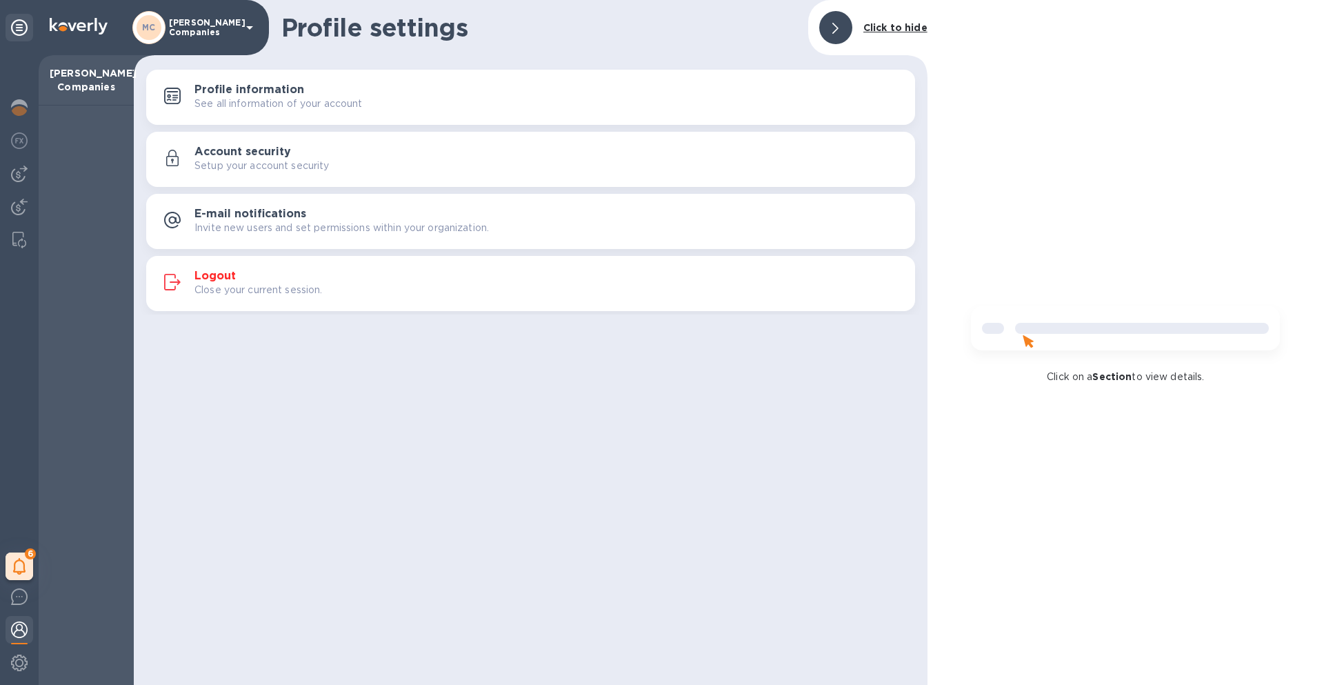
click at [829, 22] on div at bounding box center [836, 27] width 33 height 33
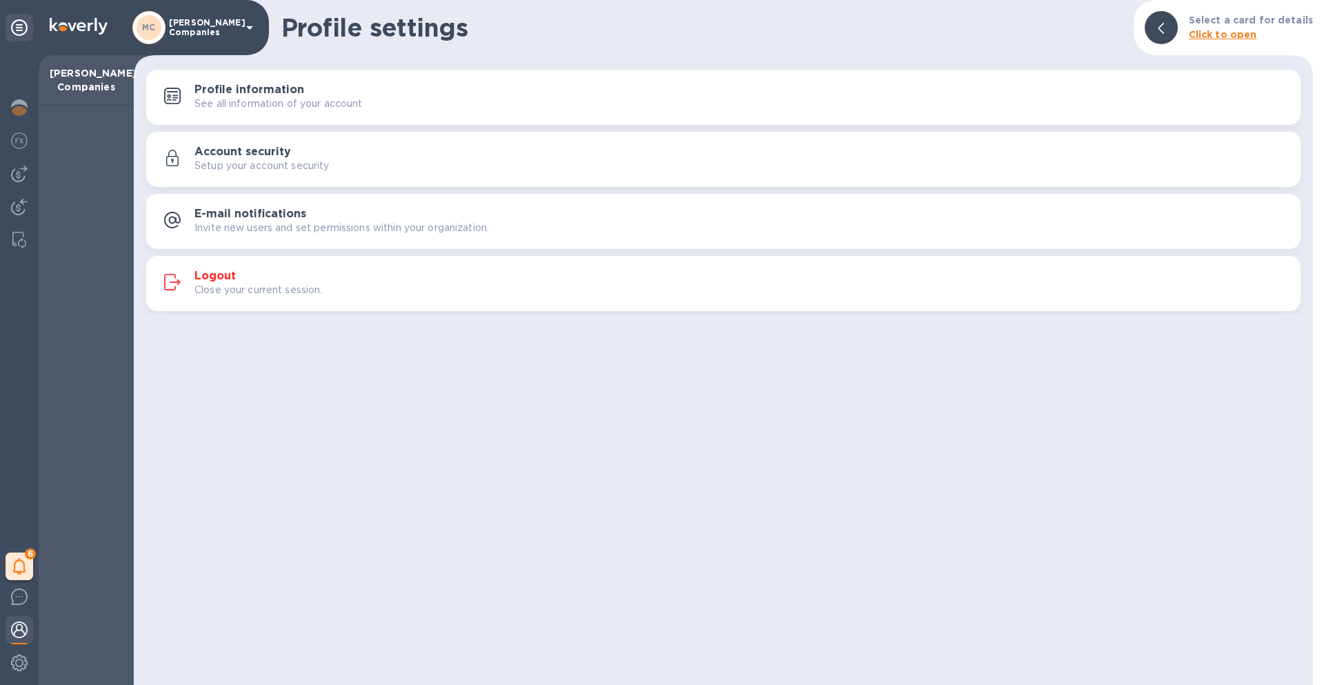
click at [245, 216] on h3 "E-mail notifications" at bounding box center [251, 214] width 112 height 13
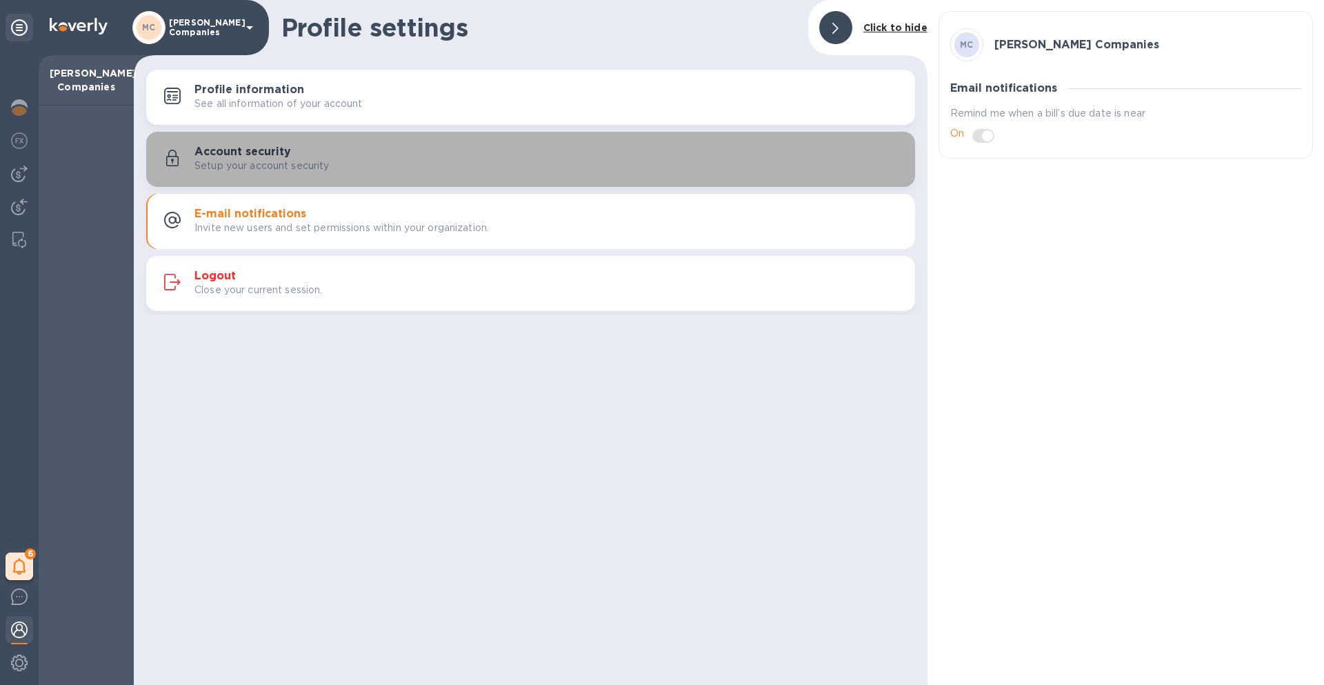
click at [314, 173] on div "Account security Setup your account security" at bounding box center [531, 159] width 753 height 33
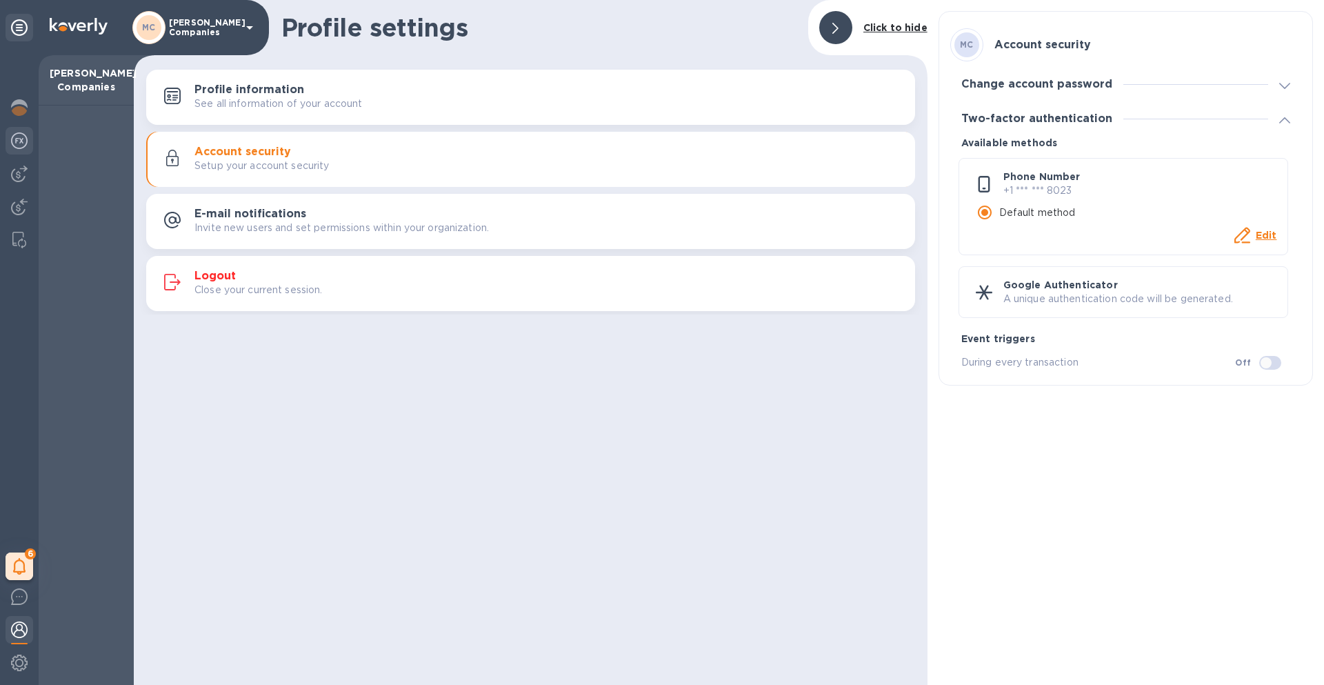
click at [13, 148] on img at bounding box center [19, 140] width 17 height 17
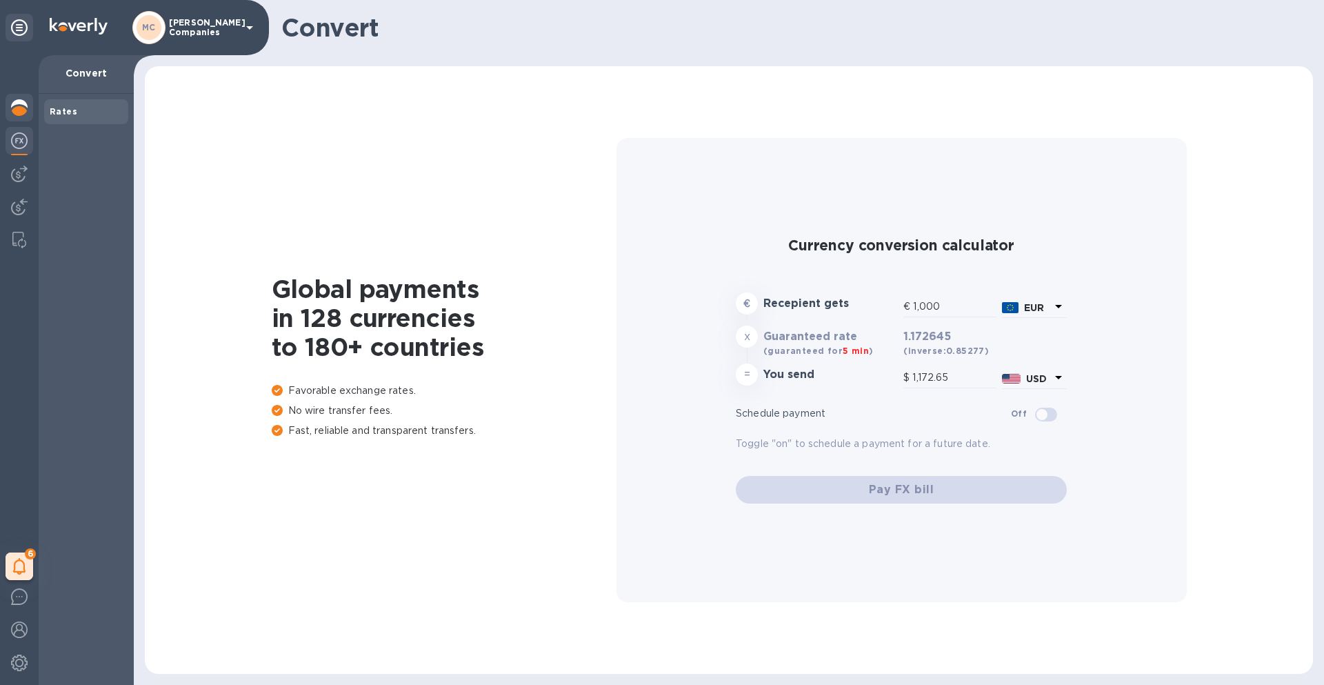
click at [23, 104] on img at bounding box center [19, 107] width 17 height 17
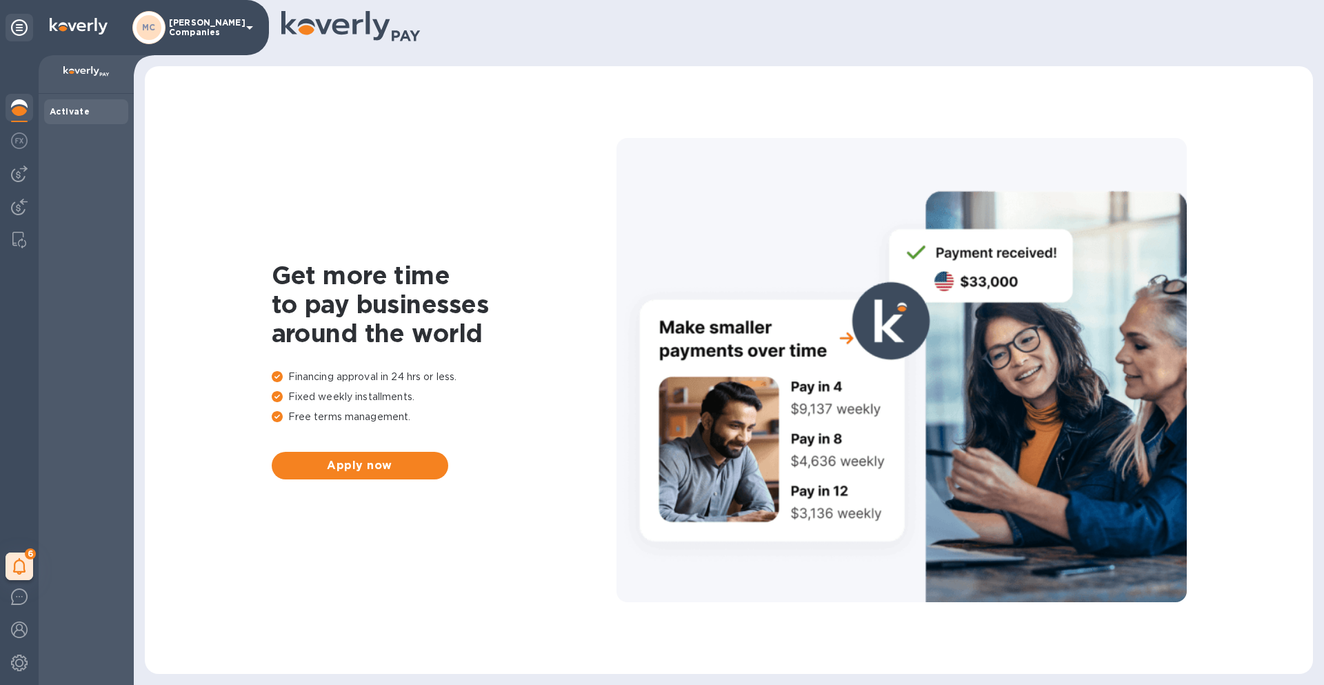
click at [87, 70] on img at bounding box center [86, 71] width 46 height 11
click at [24, 32] on icon at bounding box center [19, 27] width 17 height 17
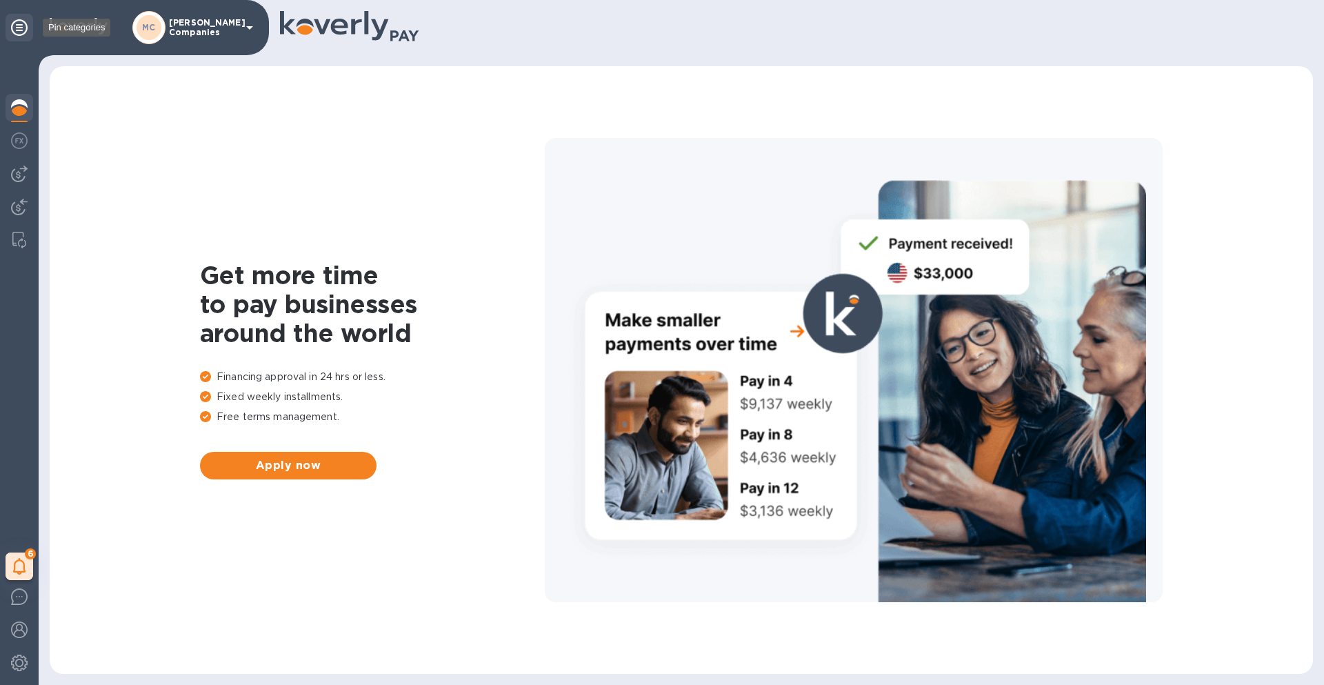
click at [17, 28] on icon at bounding box center [19, 27] width 17 height 17
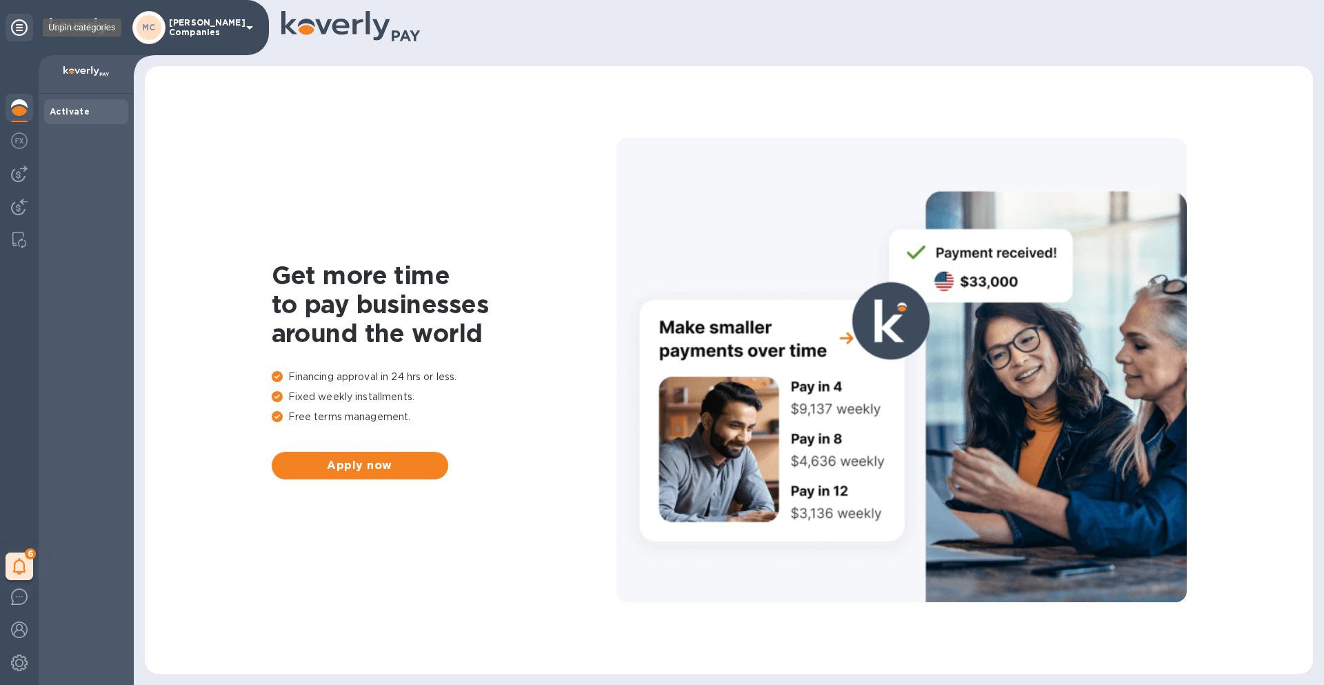
click at [21, 32] on icon at bounding box center [19, 27] width 17 height 17
click at [23, 217] on div at bounding box center [20, 208] width 28 height 30
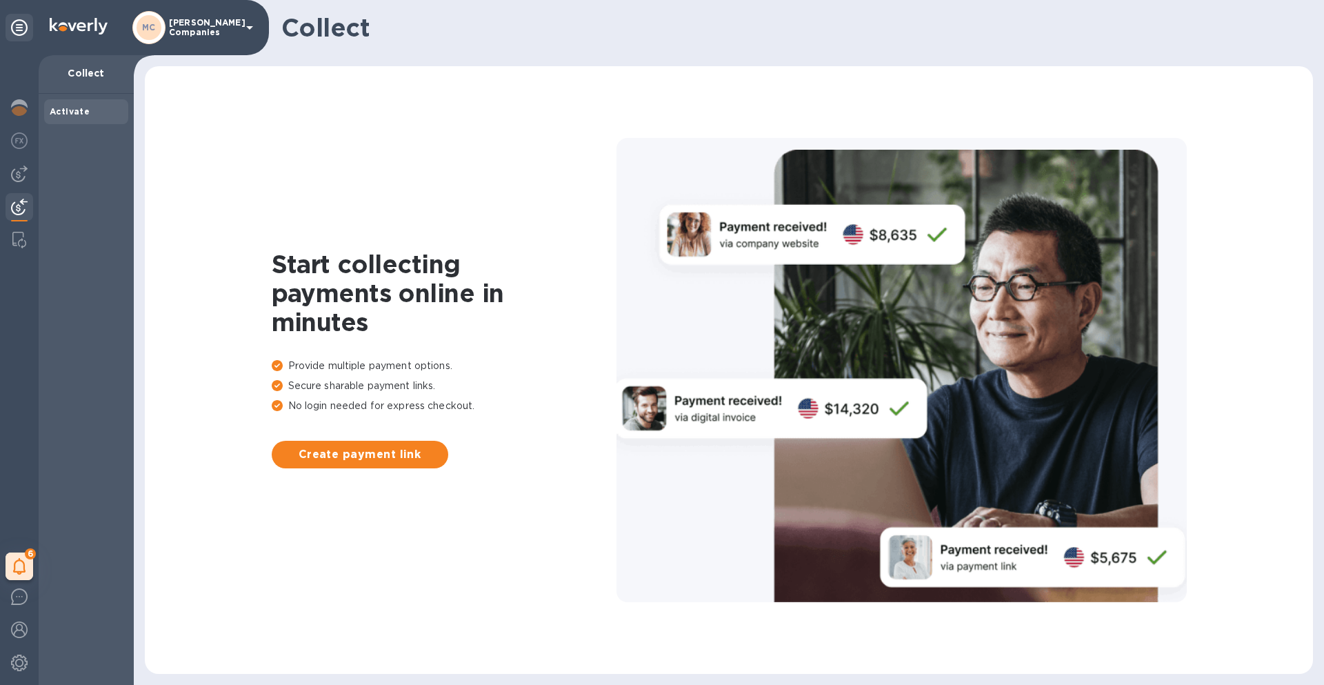
click at [75, 119] on div "Activate" at bounding box center [86, 111] width 84 height 25
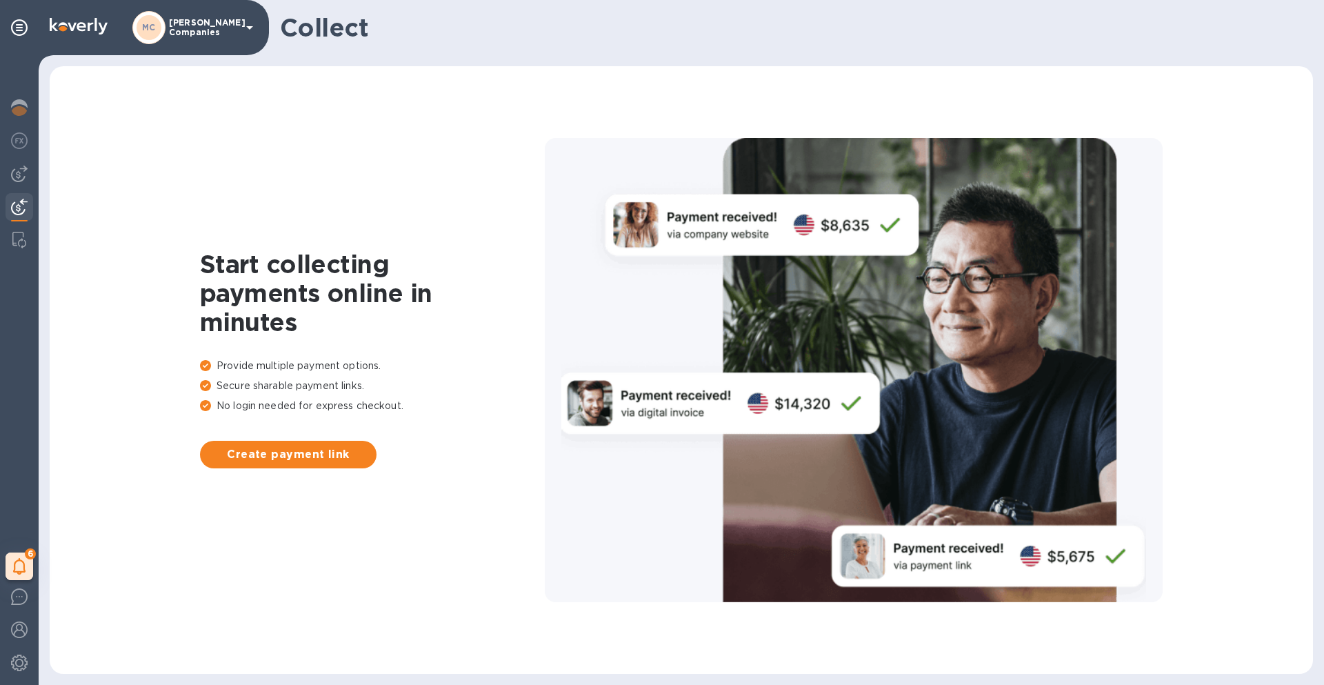
click at [20, 577] on div "6" at bounding box center [20, 567] width 28 height 28
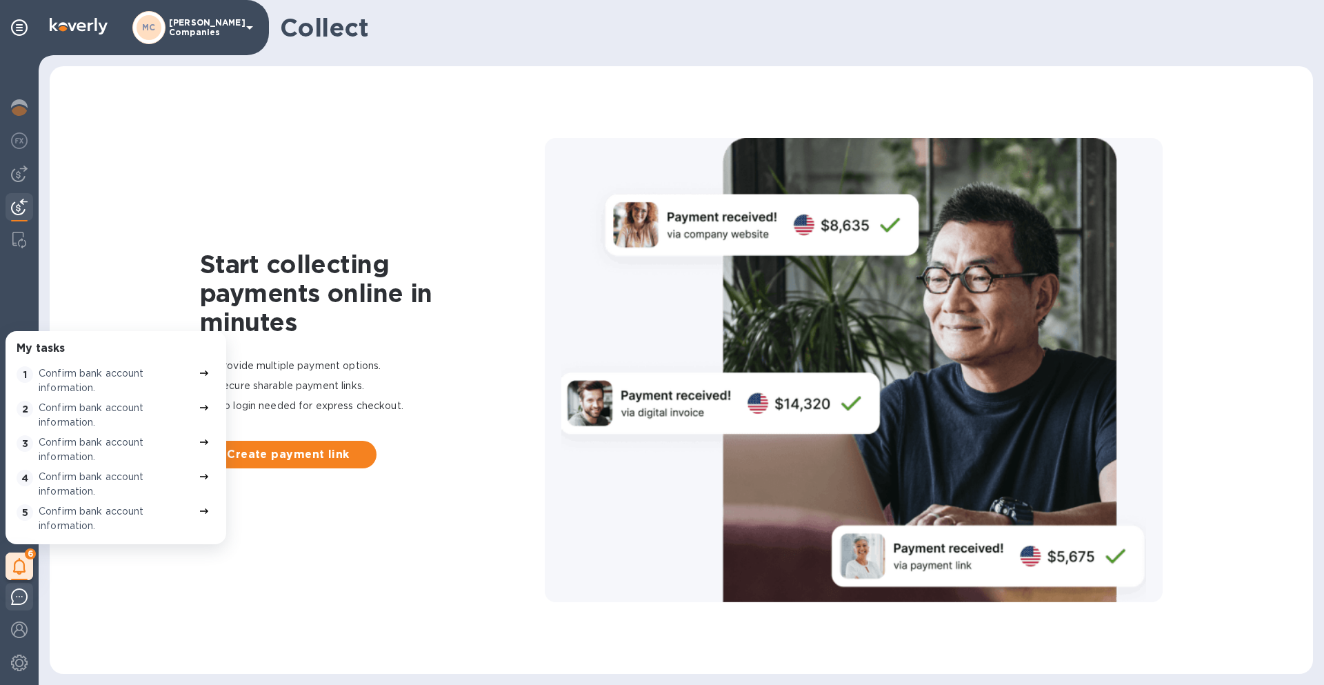
click at [14, 608] on div at bounding box center [20, 599] width 28 height 32
click at [14, 607] on div at bounding box center [20, 599] width 28 height 32
click at [21, 628] on img at bounding box center [19, 630] width 17 height 17
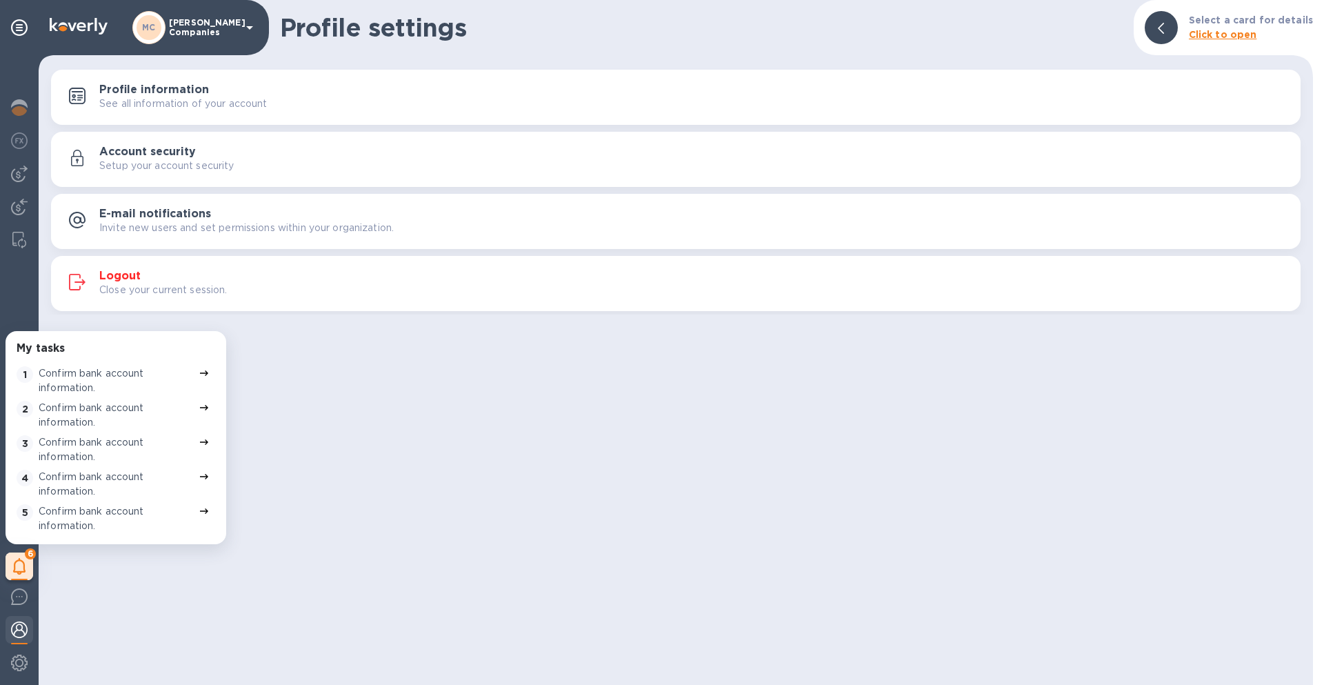
click at [560, 430] on div "Profile settings Select a card for details Click to open Profile information Se…" at bounding box center [676, 342] width 1275 height 685
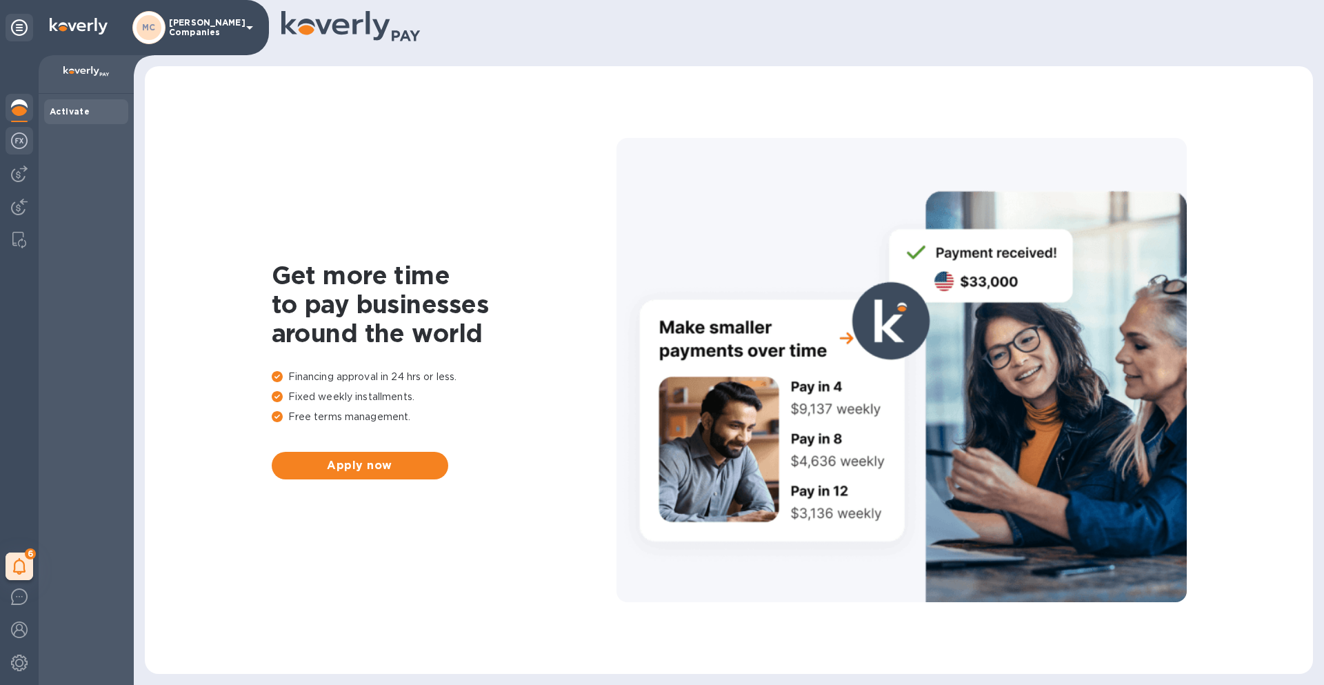
click at [23, 145] on img at bounding box center [19, 140] width 17 height 17
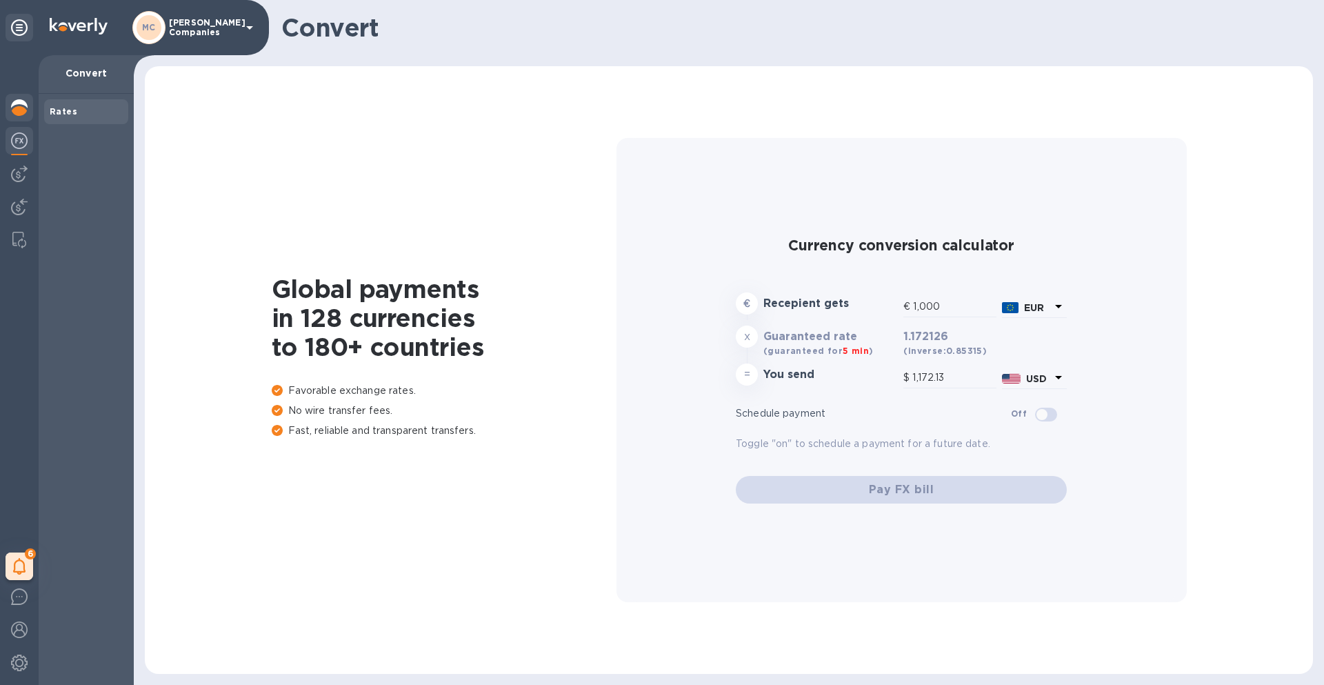
click at [15, 118] on div at bounding box center [20, 109] width 28 height 30
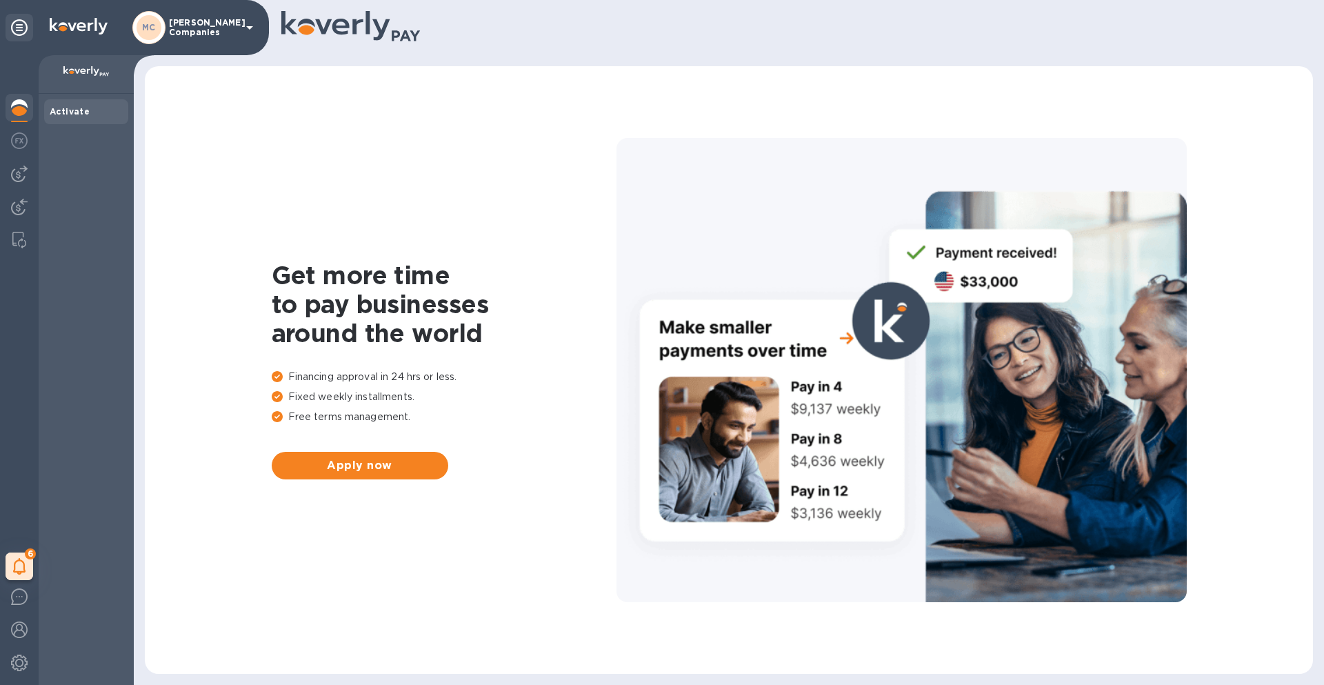
click at [385, 30] on icon at bounding box center [381, 29] width 17 height 21
click at [15, 238] on img at bounding box center [19, 240] width 14 height 17
